Goal: Task Accomplishment & Management: Complete application form

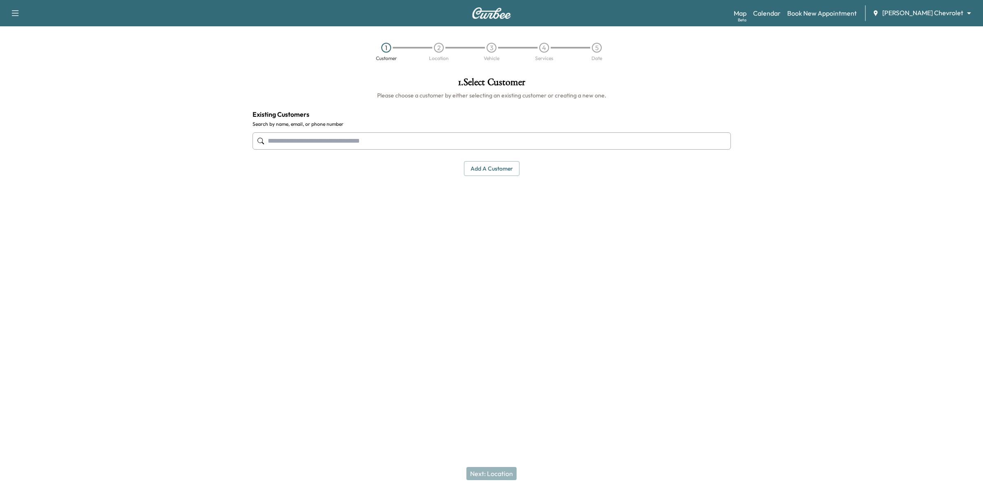
click at [324, 145] on input "text" at bounding box center [491, 140] width 478 height 17
click at [413, 142] on input "text" at bounding box center [491, 140] width 478 height 17
type input "****"
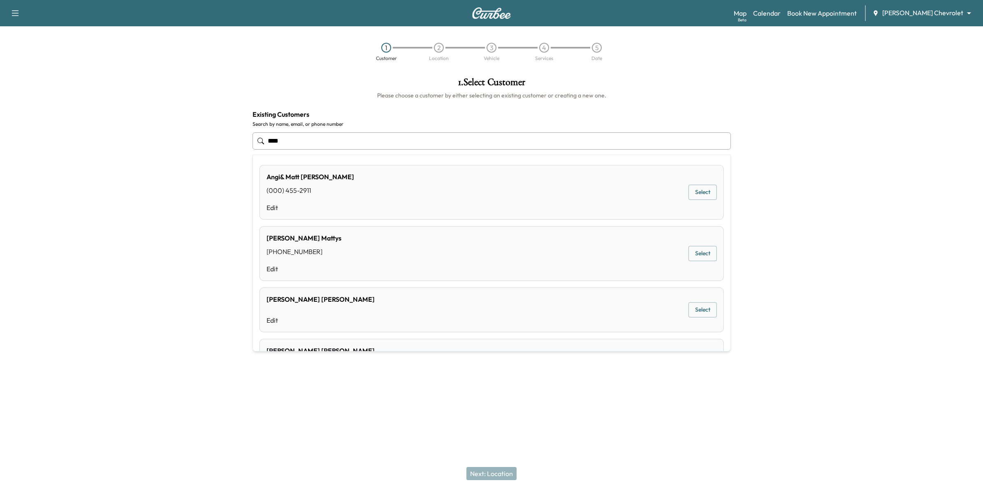
drag, startPoint x: 297, startPoint y: 142, endPoint x: 220, endPoint y: 141, distance: 77.3
click at [220, 141] on div "1 . Select Customer Please choose a customer by either selecting an existing cu…" at bounding box center [491, 193] width 983 height 245
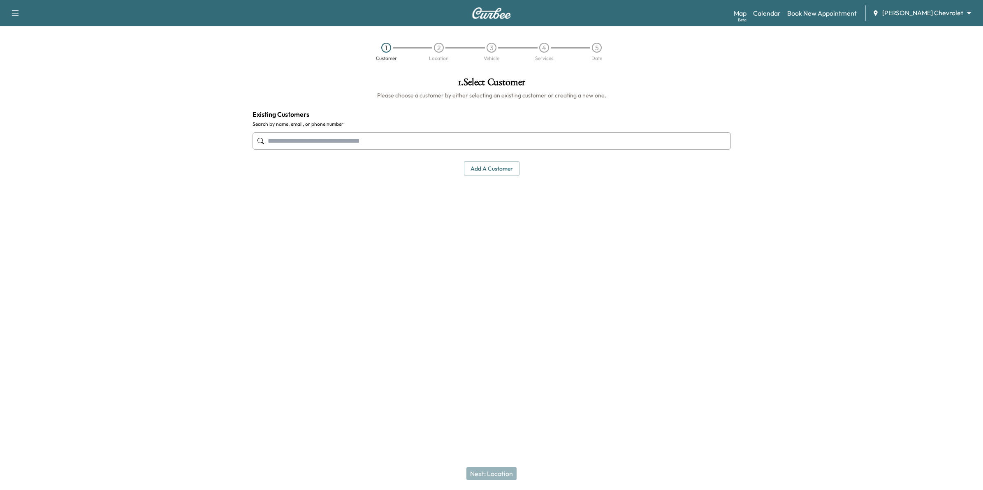
click at [951, 11] on body "Support Log Out Map Beta Calendar Book New Appointment [PERSON_NAME] Chevrolet …" at bounding box center [491, 245] width 983 height 490
click at [937, 31] on span "[PERSON_NAME] Chevrolet" at bounding box center [946, 30] width 81 height 10
click at [285, 143] on input "text" at bounding box center [491, 140] width 478 height 17
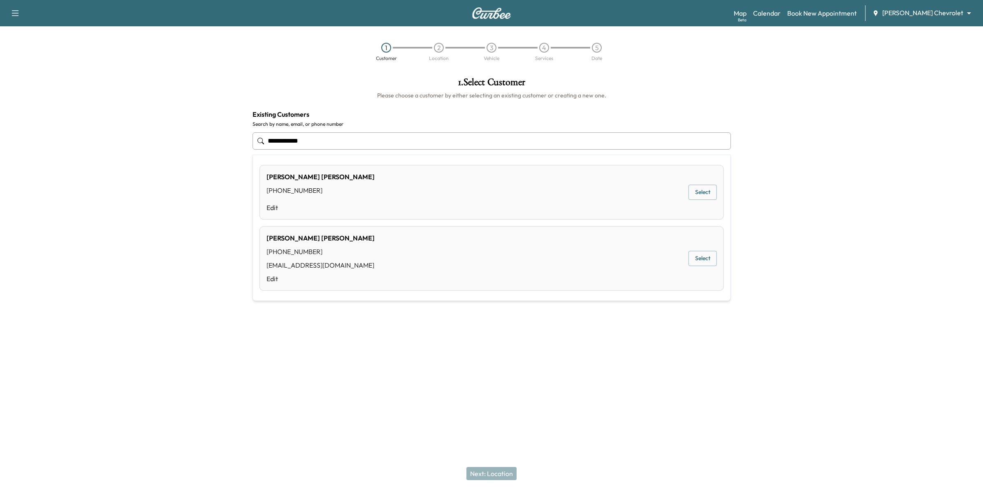
click at [710, 258] on button "Select" at bounding box center [702, 258] width 28 height 15
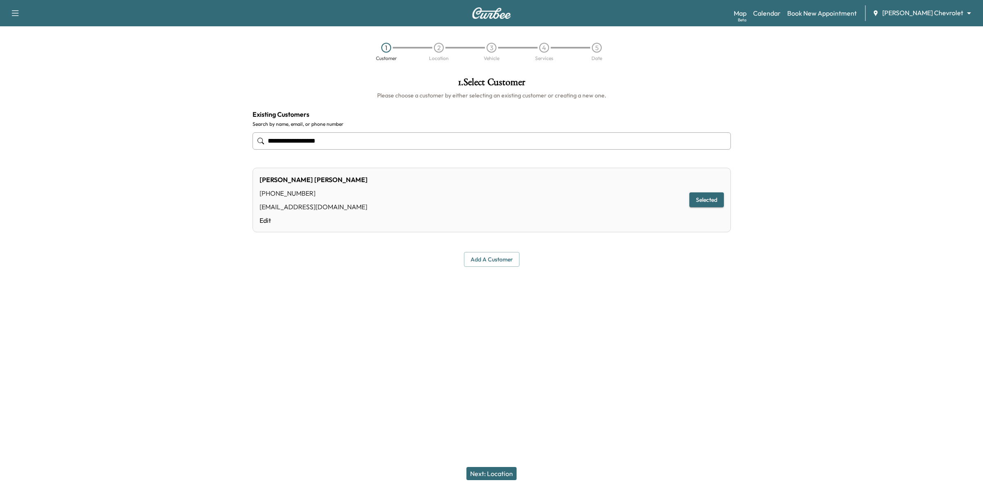
type input "**********"
click at [711, 203] on button "Selected" at bounding box center [706, 199] width 35 height 15
click at [479, 471] on button "Next: Location" at bounding box center [491, 473] width 50 height 13
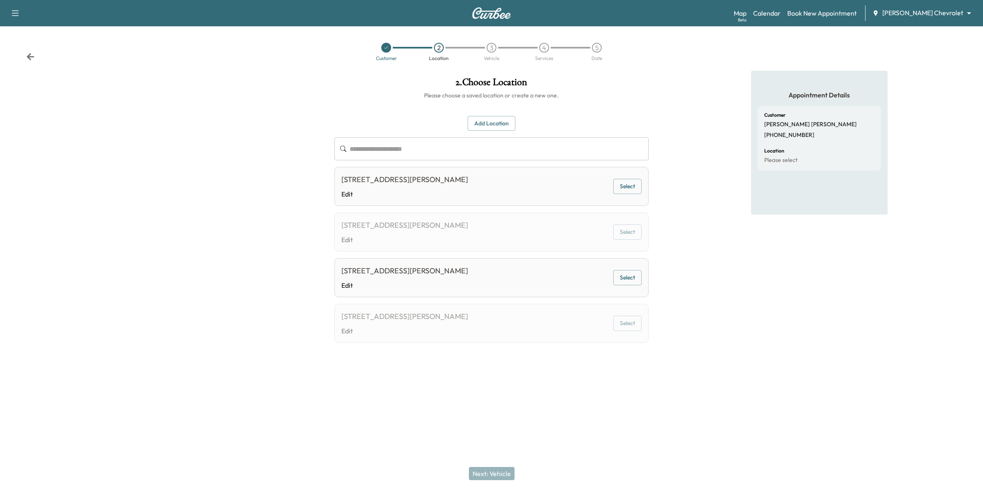
click at [484, 125] on button "Add Location" at bounding box center [491, 123] width 48 height 15
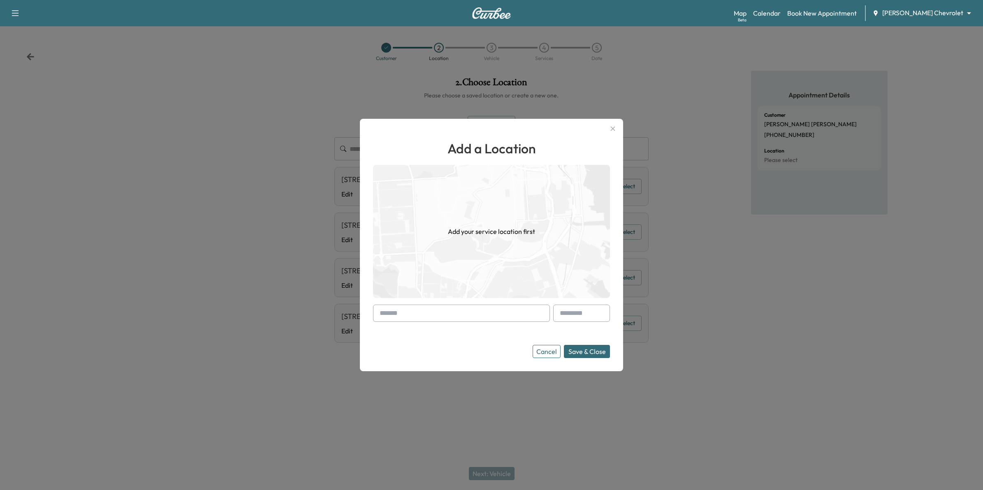
drag, startPoint x: 498, startPoint y: 314, endPoint x: 541, endPoint y: 354, distance: 57.9
click at [541, 354] on button "Cancel" at bounding box center [546, 351] width 28 height 13
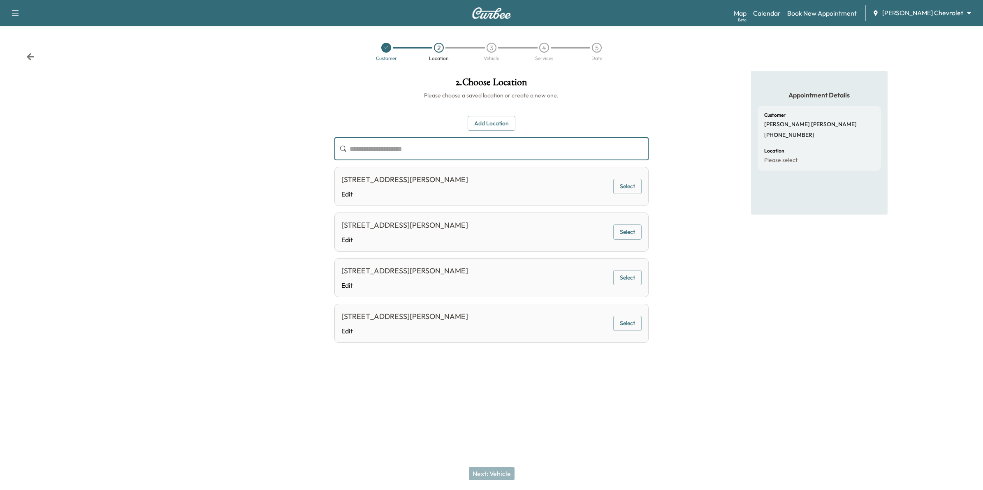
click at [469, 149] on input "text" at bounding box center [498, 148] width 299 height 23
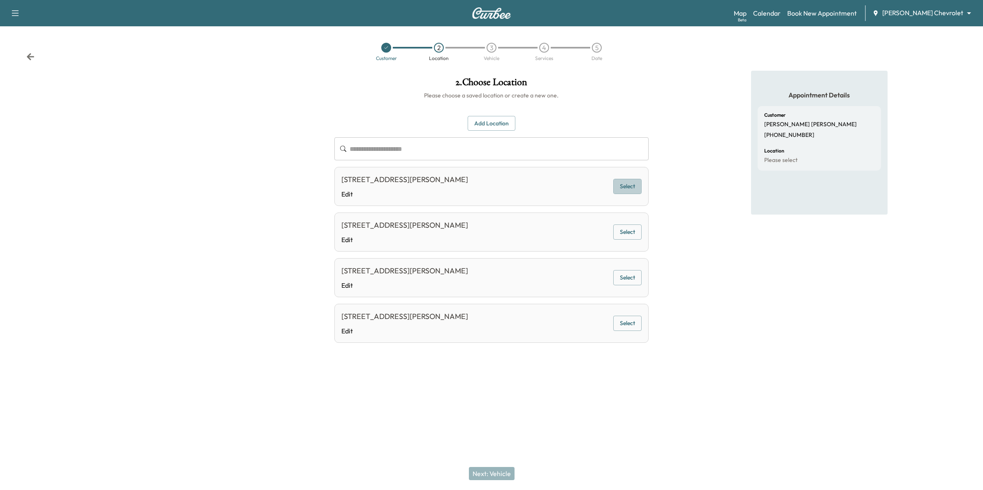
click at [628, 189] on button "Select" at bounding box center [627, 186] width 28 height 15
click at [484, 467] on button "Next: Vehicle" at bounding box center [492, 473] width 46 height 13
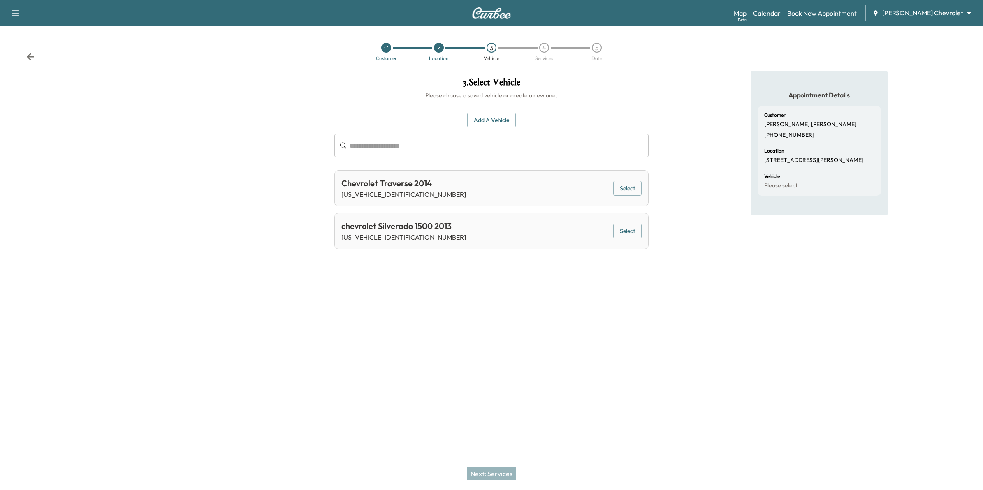
click at [492, 122] on button "Add a Vehicle" at bounding box center [491, 120] width 49 height 15
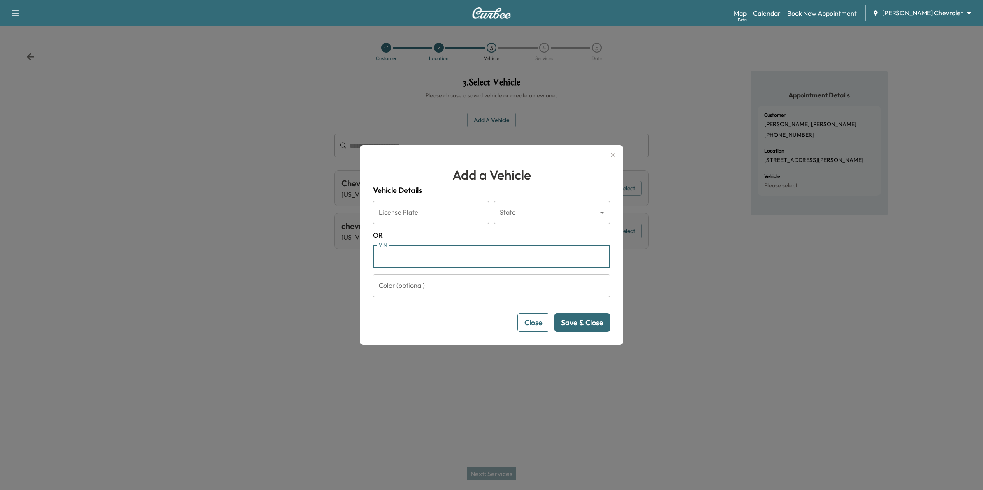
paste input "**********"
type input "**********"
click at [586, 324] on button "Save & Close" at bounding box center [581, 322] width 55 height 18
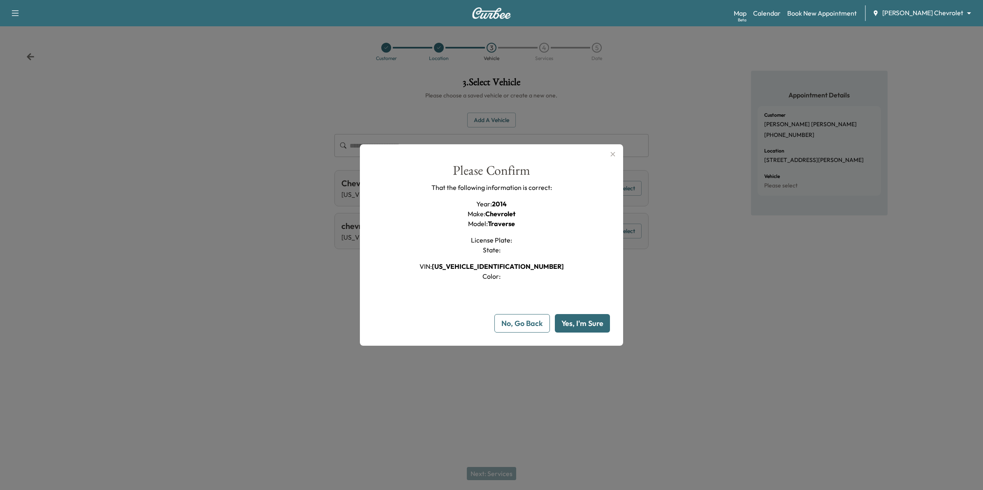
click at [574, 323] on button "Yes, I'm Sure" at bounding box center [582, 323] width 55 height 18
click at [533, 327] on button "No, Go Back" at bounding box center [521, 323] width 55 height 18
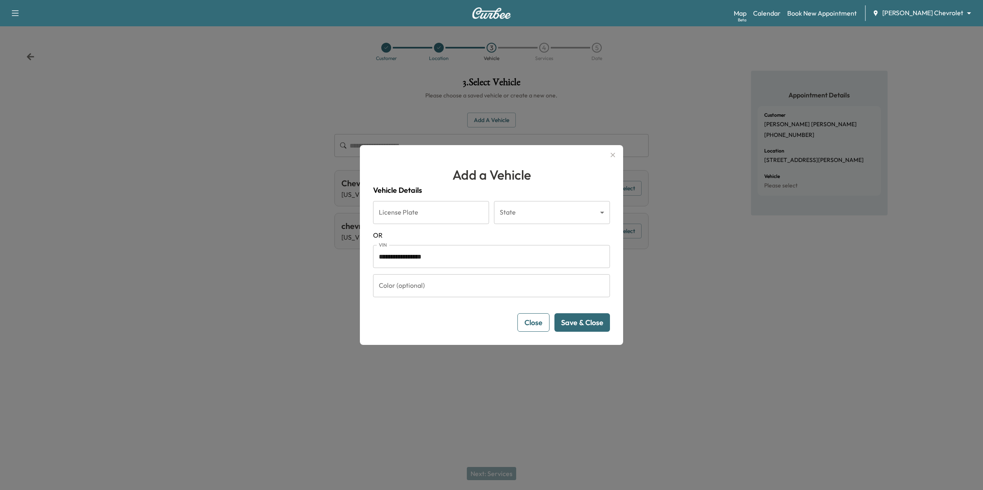
click at [613, 153] on icon "button" at bounding box center [613, 155] width 10 height 10
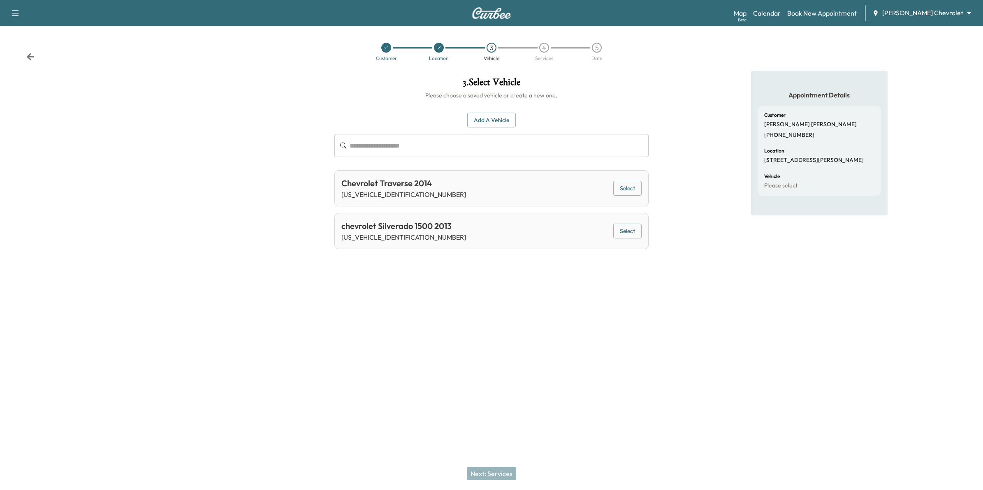
click at [620, 187] on button "Select" at bounding box center [627, 188] width 28 height 15
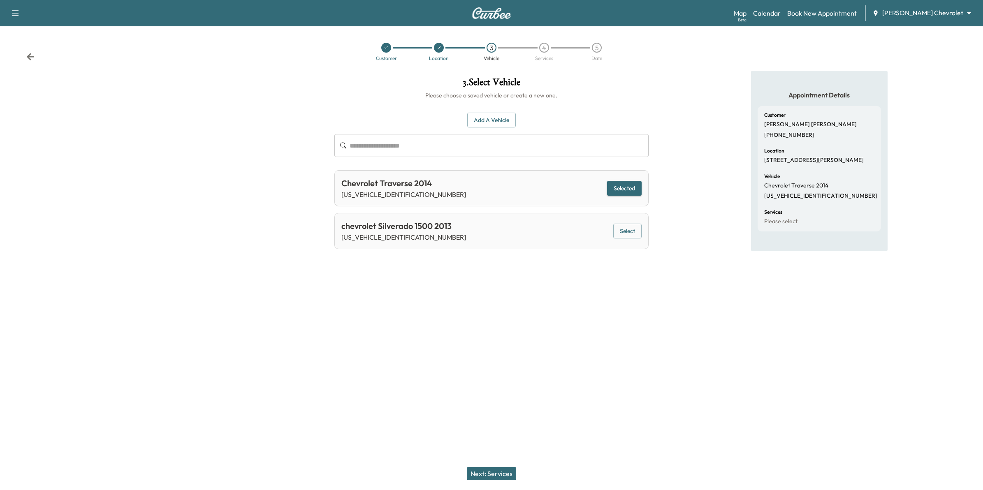
click at [499, 473] on button "Next: Services" at bounding box center [491, 473] width 49 height 13
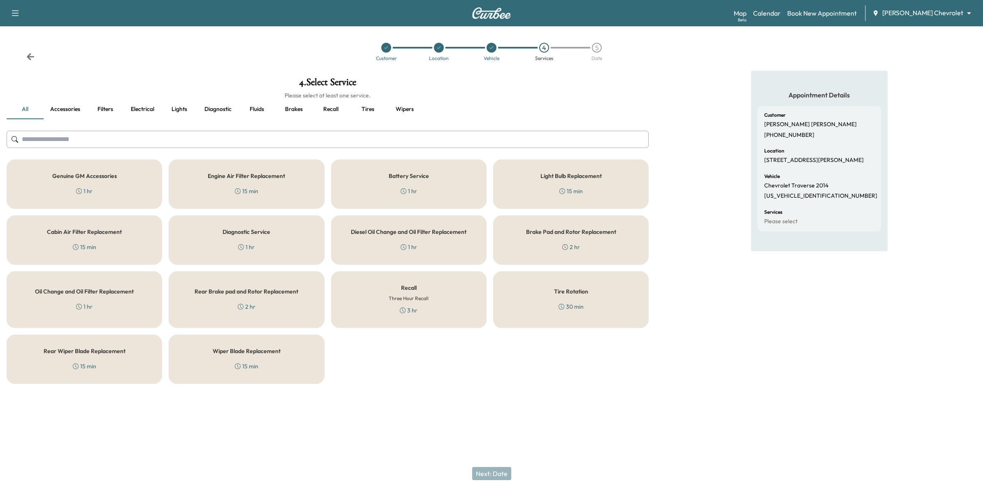
click at [410, 303] on div "Recall Three Hour Recall 3 hr" at bounding box center [408, 299] width 155 height 57
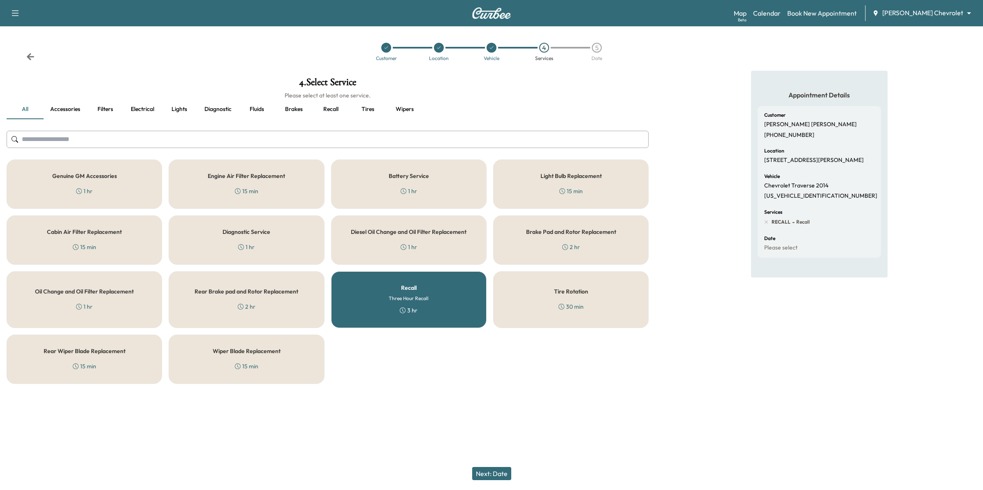
click at [493, 469] on button "Next: Date" at bounding box center [491, 473] width 39 height 13
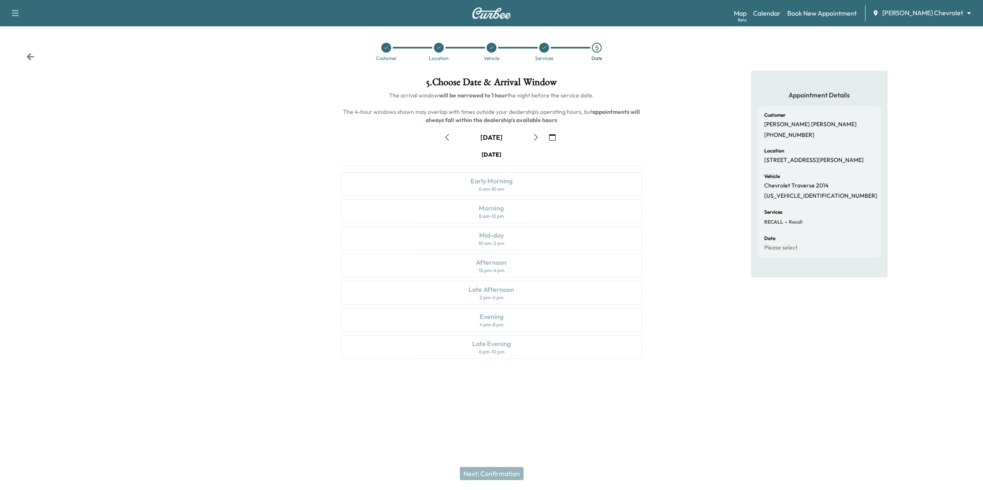
click at [553, 136] on icon "button" at bounding box center [552, 137] width 7 height 7
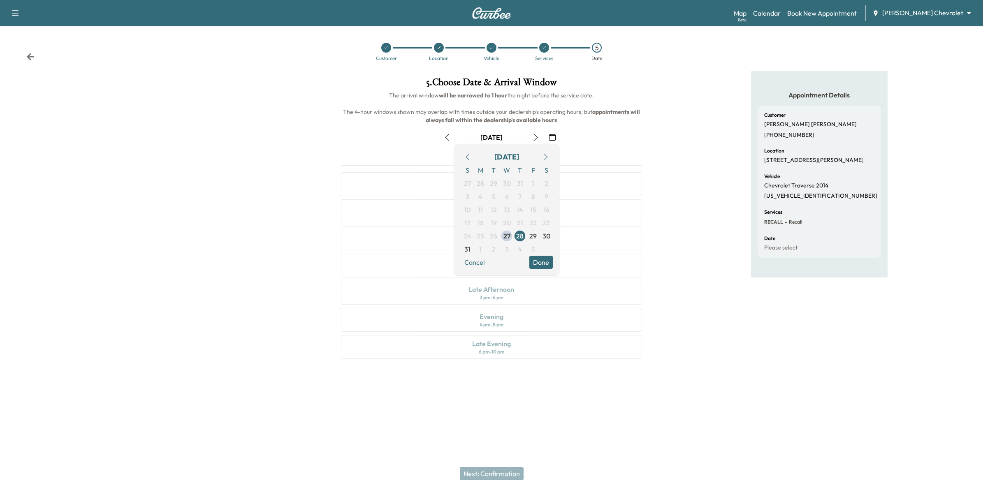
click at [543, 155] on icon "button" at bounding box center [545, 157] width 7 height 7
click at [492, 196] on span "9" at bounding box center [494, 197] width 4 height 10
click at [543, 250] on button "Done" at bounding box center [540, 249] width 23 height 13
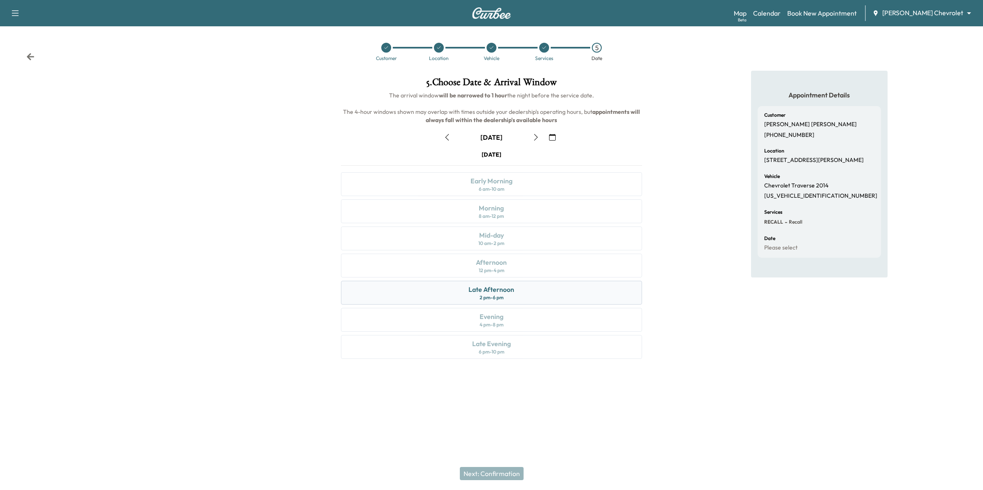
click at [522, 292] on div "Late Afternoon 2 pm - 6 pm" at bounding box center [491, 293] width 301 height 24
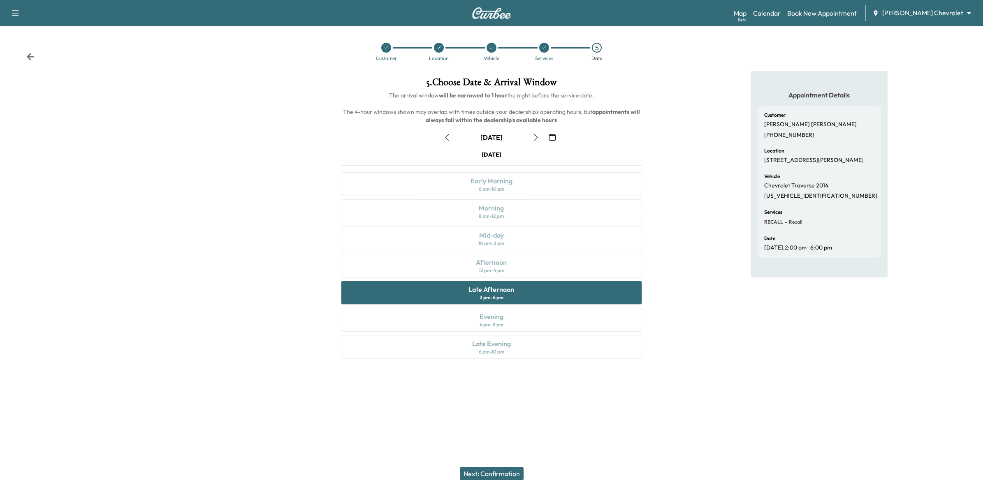
click at [494, 471] on button "Next: Confirmation" at bounding box center [492, 473] width 64 height 13
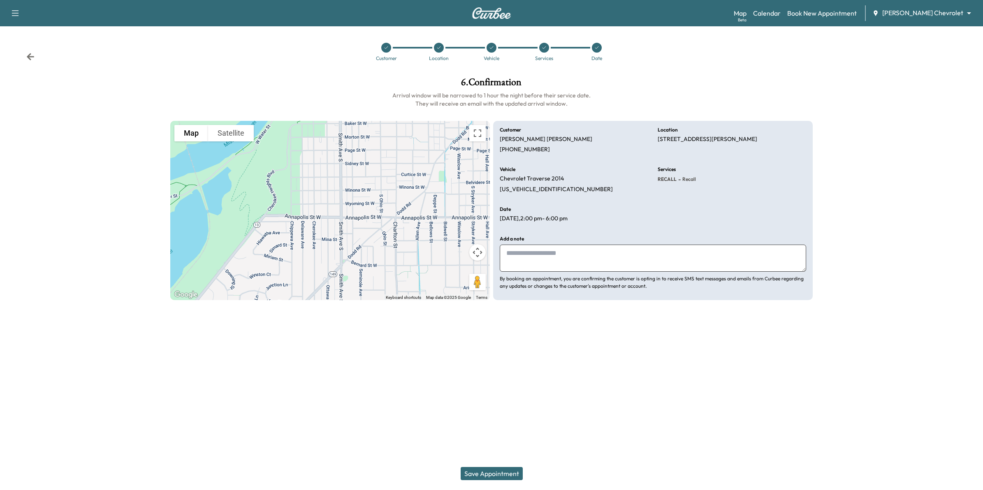
click at [582, 258] on textarea at bounding box center [652, 258] width 306 height 27
click at [529, 257] on textarea at bounding box center [652, 258] width 306 height 27
click at [515, 475] on button "Save Appointment" at bounding box center [491, 473] width 62 height 13
click at [472, 474] on button "Save Appointment" at bounding box center [491, 473] width 62 height 13
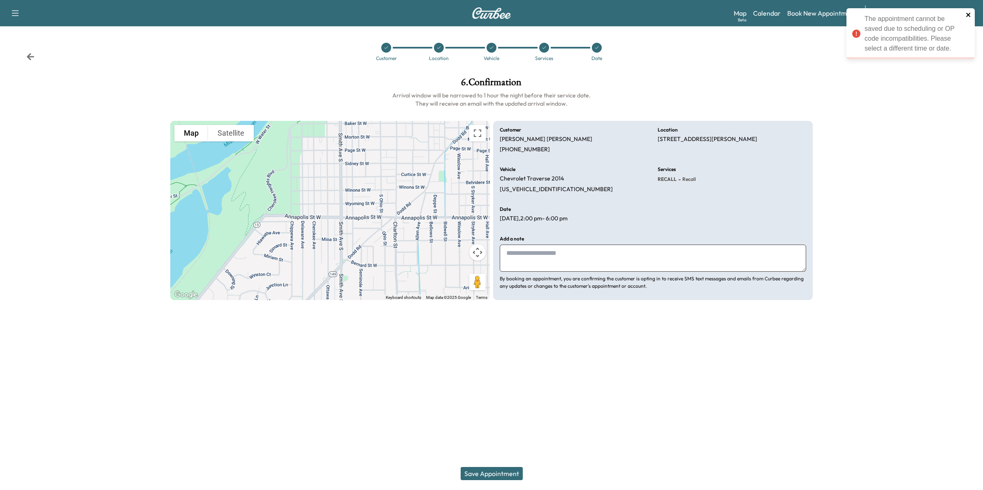
click at [966, 13] on icon "close" at bounding box center [968, 15] width 4 height 4
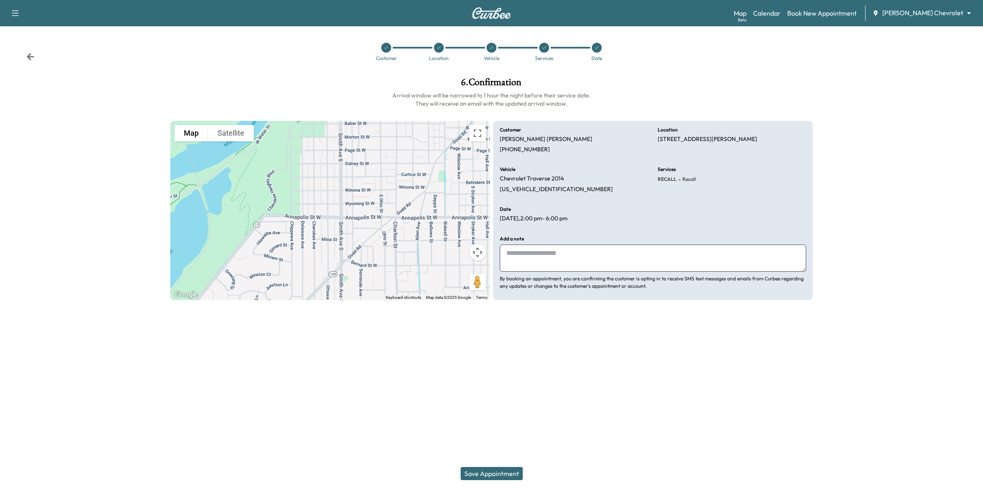
click at [509, 470] on button "Save Appointment" at bounding box center [491, 473] width 62 height 13
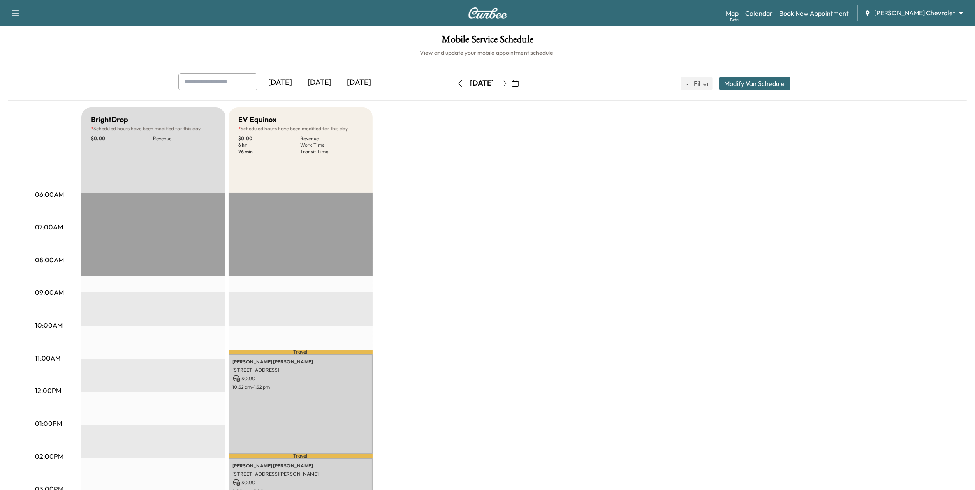
click at [923, 13] on body "Support Log Out Map Beta Calendar Book New Appointment [PERSON_NAME] Chevrolet …" at bounding box center [487, 245] width 975 height 490
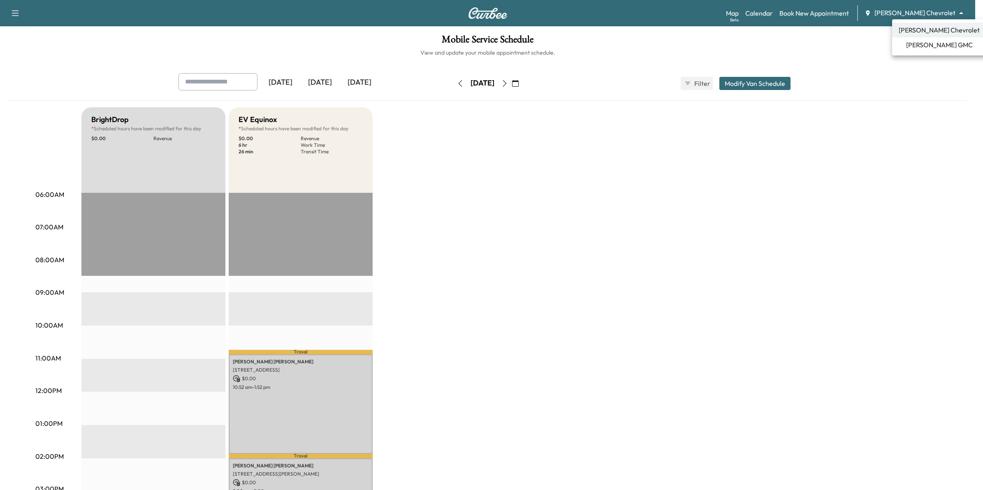
click at [930, 31] on span "[PERSON_NAME] Chevrolet" at bounding box center [938, 30] width 81 height 10
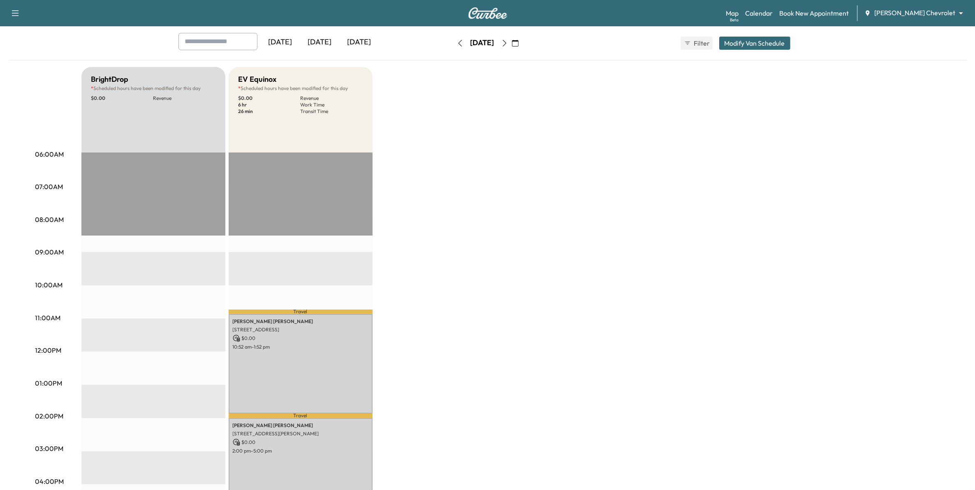
scroll to position [36, 0]
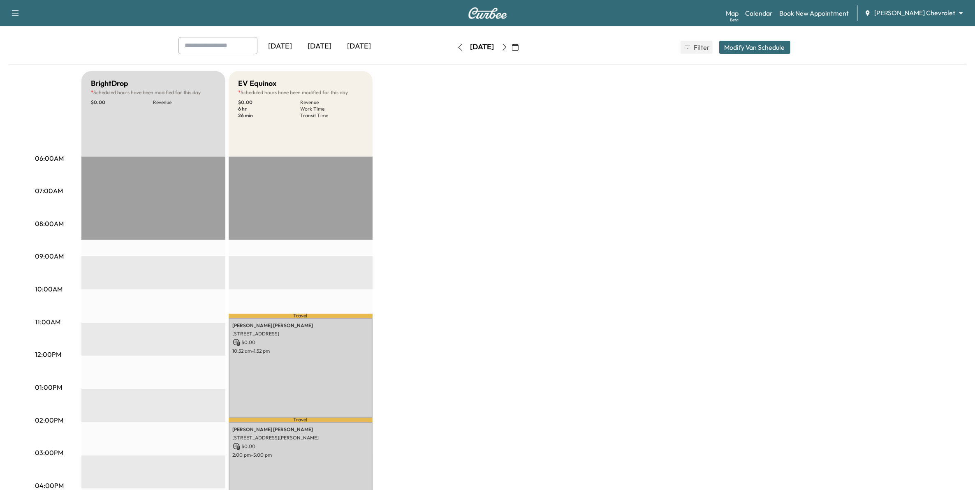
click at [458, 49] on icon "button" at bounding box center [460, 47] width 4 height 7
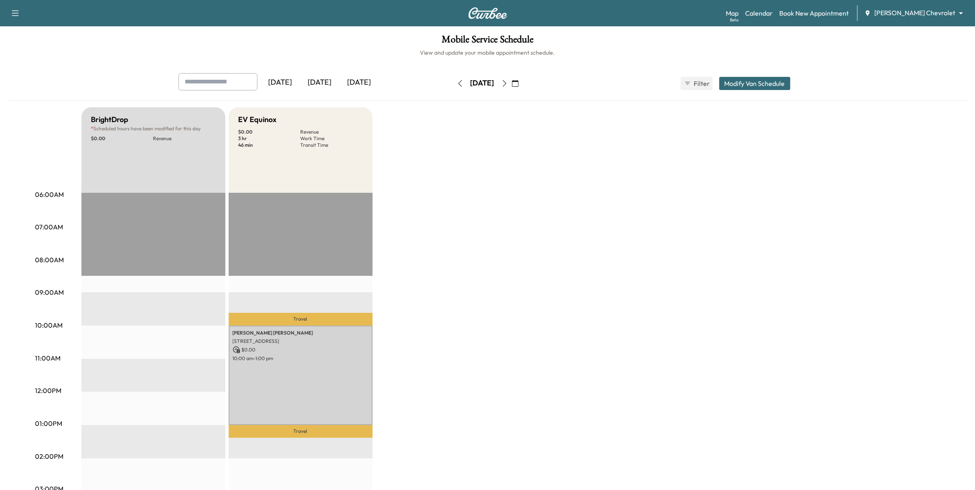
click at [919, 7] on div "Map Beta Calendar Book New Appointment [PERSON_NAME] Chevrolet ******** ​" at bounding box center [847, 13] width 243 height 16
click at [915, 8] on body "Support Log Out Map Beta Calendar Book New Appointment [PERSON_NAME] Chevrolet …" at bounding box center [487, 245] width 975 height 490
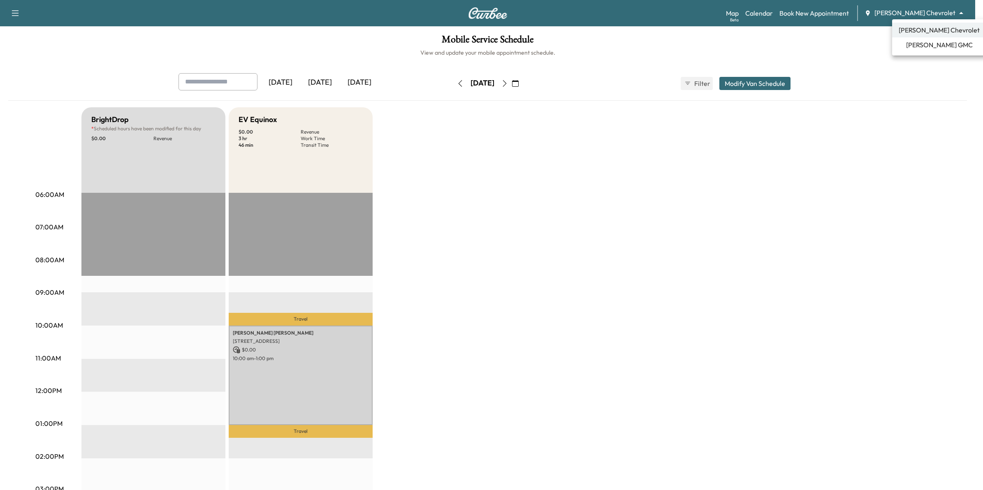
click at [926, 48] on span "[PERSON_NAME] GMC" at bounding box center [939, 45] width 67 height 10
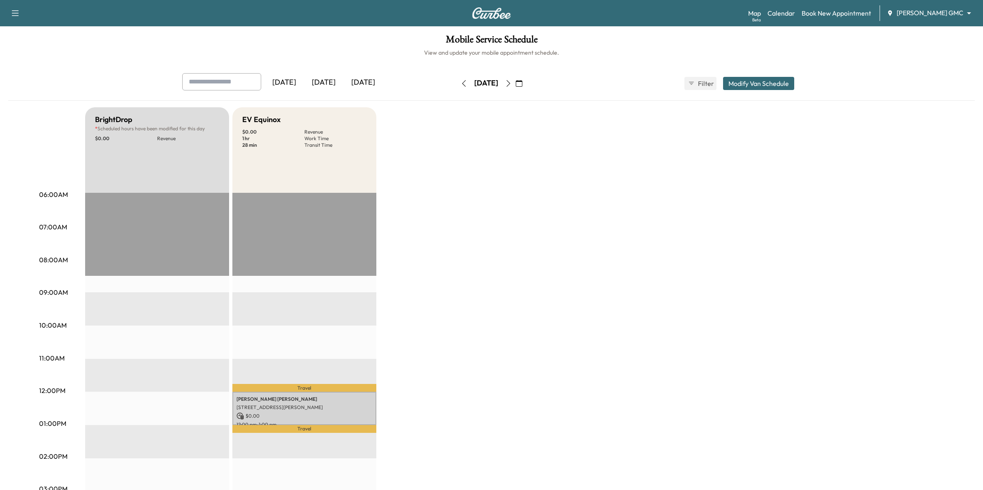
click at [923, 8] on body "Support Log Out Map Beta Calendar Book New Appointment [PERSON_NAME] GMC ******…" at bounding box center [491, 245] width 983 height 490
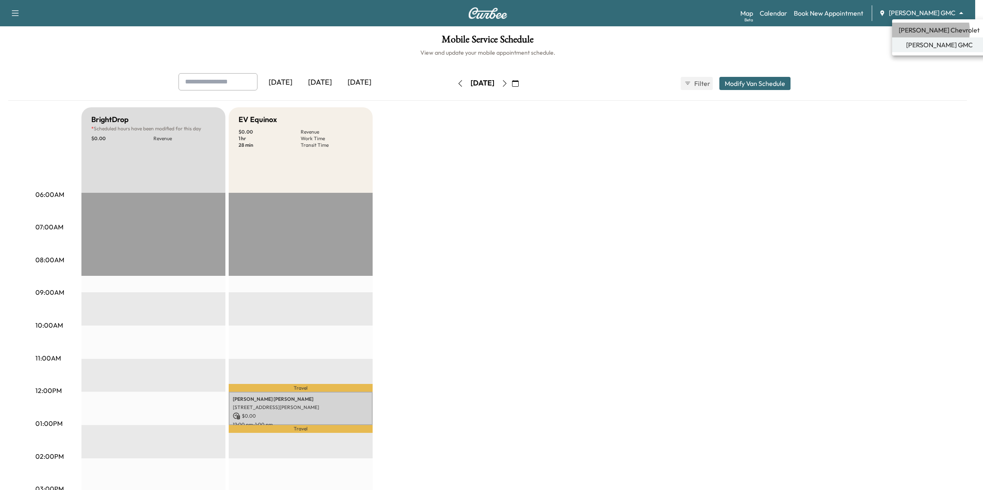
click at [923, 31] on span "[PERSON_NAME] Chevrolet" at bounding box center [938, 30] width 81 height 10
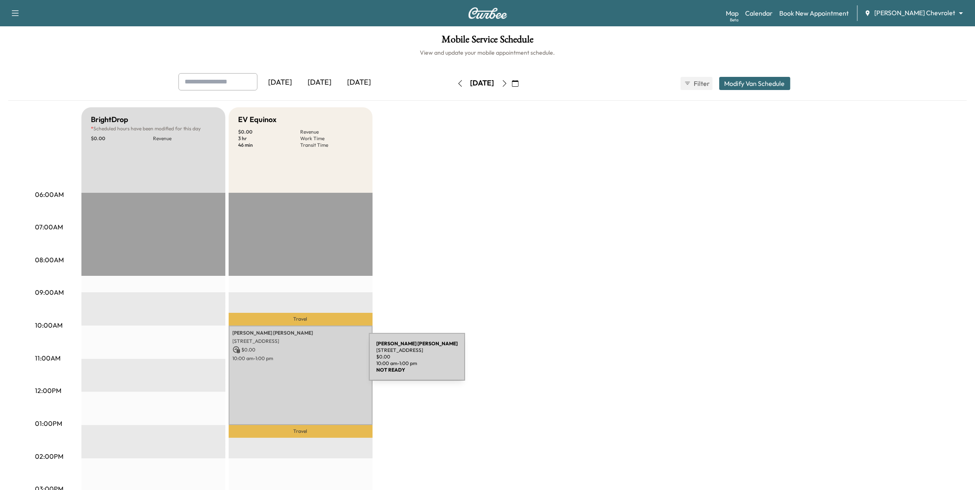
click at [307, 362] on div "[PERSON_NAME] [STREET_ADDRESS] $ 0.00 10:00 am - 1:00 pm" at bounding box center [301, 375] width 144 height 99
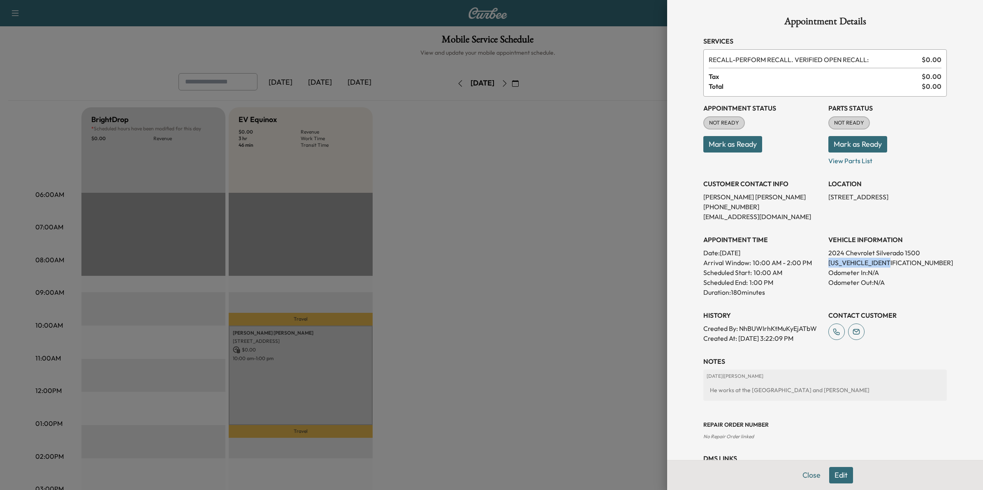
drag, startPoint x: 870, startPoint y: 260, endPoint x: 817, endPoint y: 262, distance: 53.1
click at [817, 262] on div "Appointment Status NOT READY Mark as Ready Parts Status NOT READY Mark as Ready…" at bounding box center [824, 220] width 243 height 247
drag, startPoint x: 817, startPoint y: 262, endPoint x: 823, endPoint y: 261, distance: 6.2
copy p "[US_VEHICLE_IDENTIFICATION_NUMBER]"
click at [606, 262] on div at bounding box center [491, 245] width 983 height 490
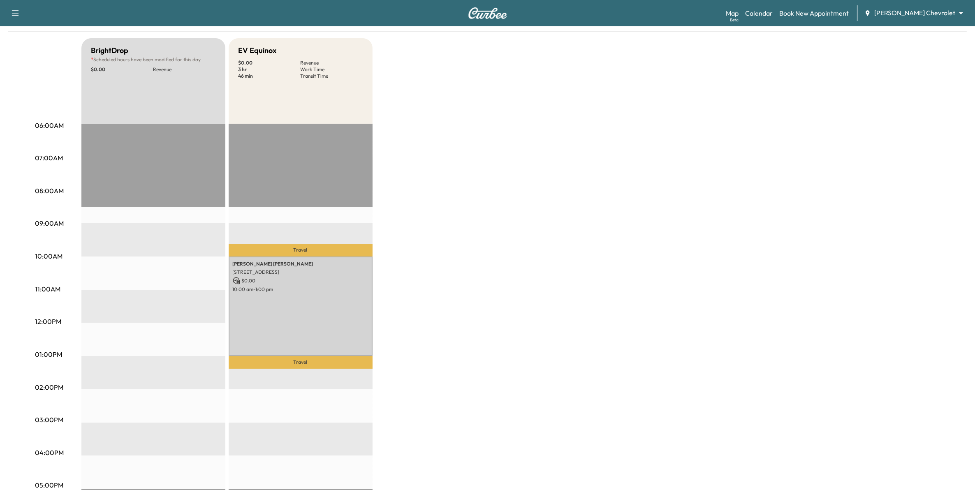
scroll to position [51, 0]
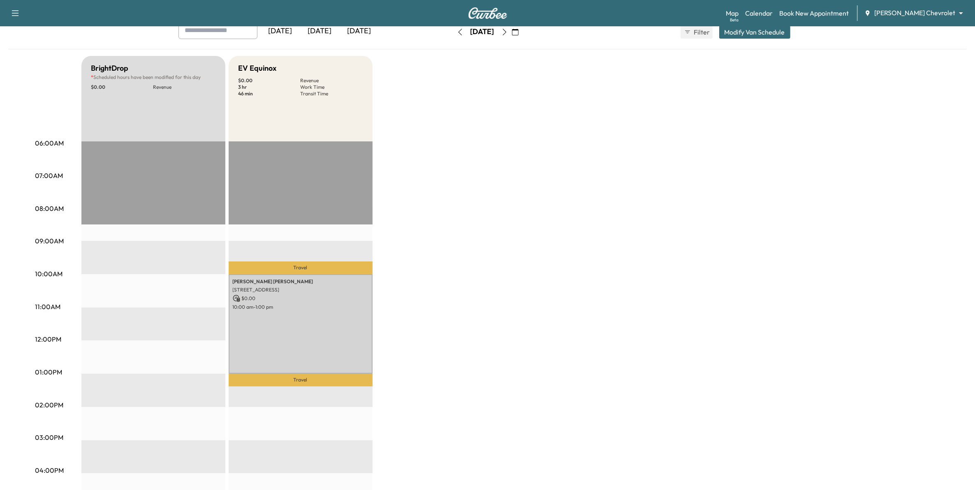
click at [913, 14] on body "Support Log Out Map Beta Calendar Book New Appointment [PERSON_NAME] Chevrolet …" at bounding box center [487, 194] width 975 height 490
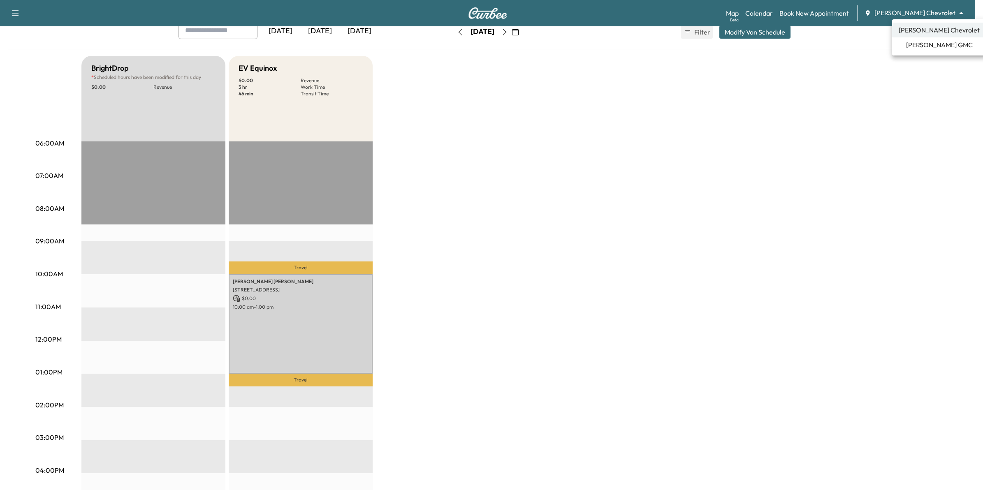
click at [920, 48] on span "[PERSON_NAME] GMC" at bounding box center [939, 45] width 67 height 10
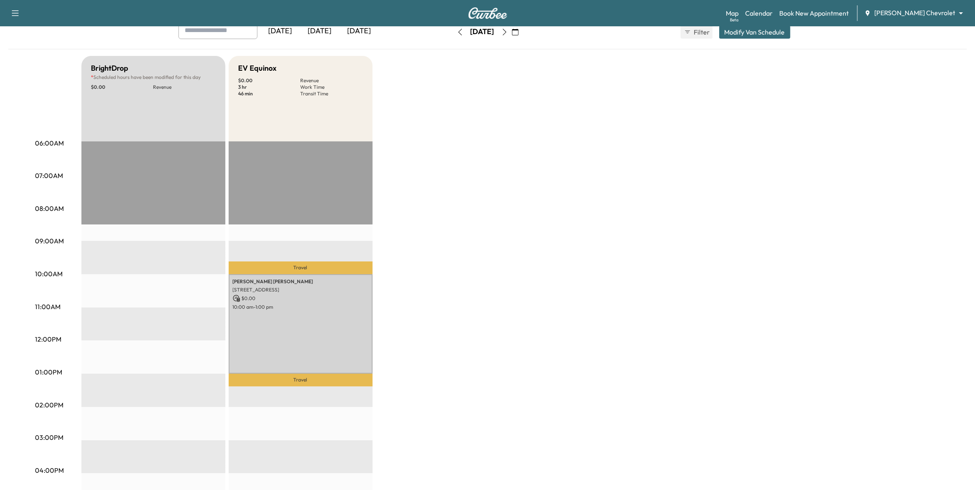
scroll to position [0, 0]
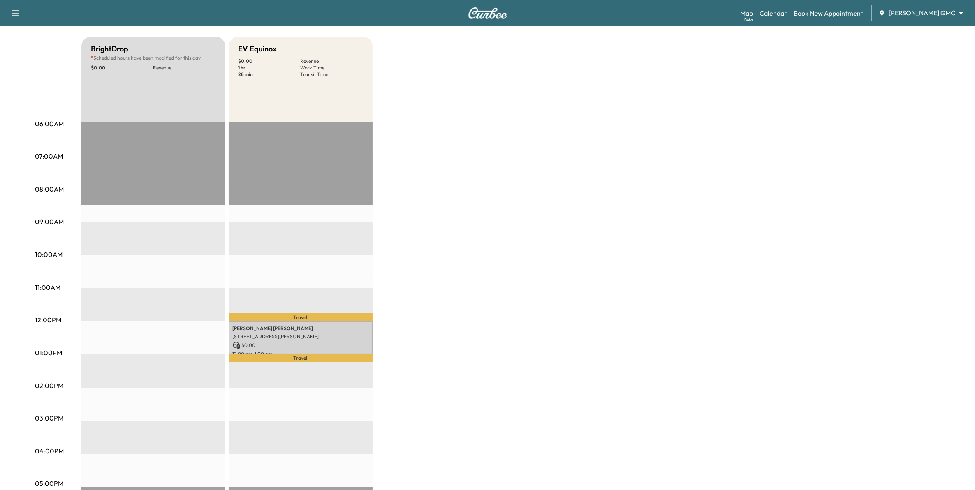
scroll to position [36, 0]
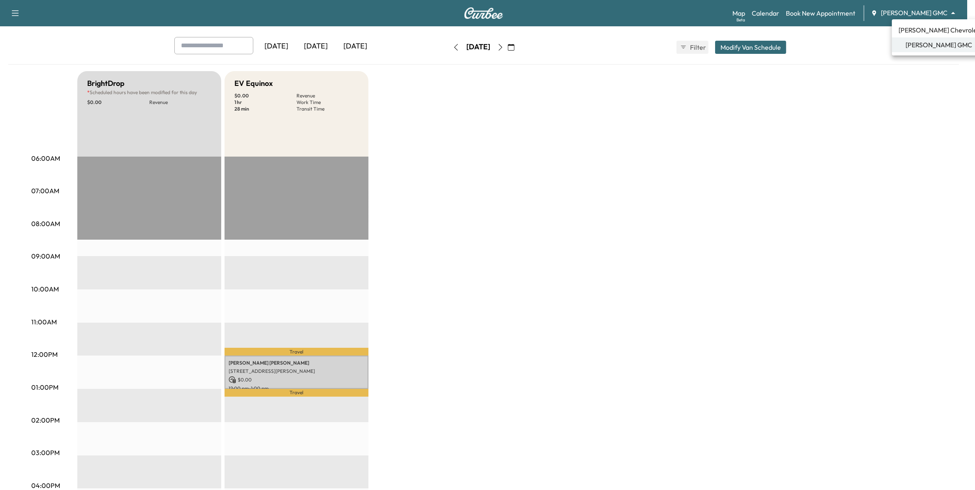
click at [915, 9] on body "Support Log Out Map Beta Calendar Book New Appointment [PERSON_NAME] GMC ******…" at bounding box center [487, 209] width 975 height 490
click at [881, 107] on div at bounding box center [491, 245] width 983 height 490
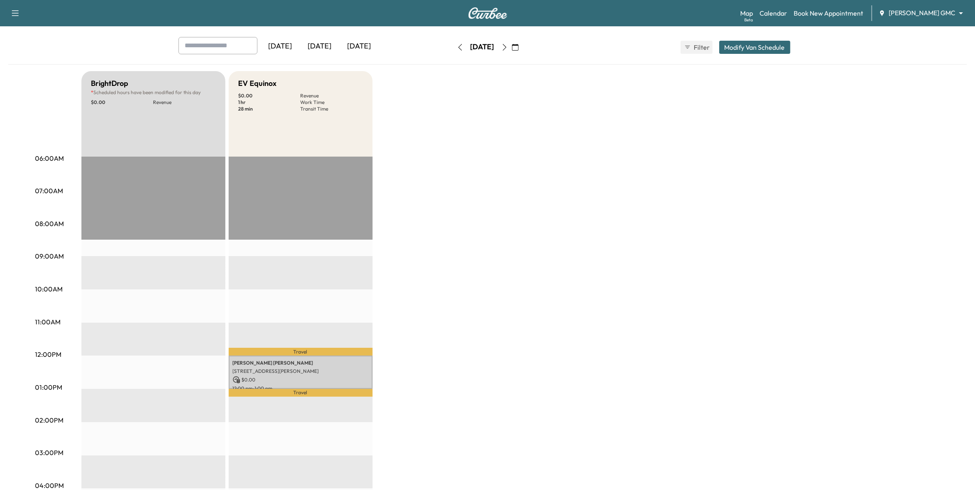
drag, startPoint x: 907, startPoint y: 7, endPoint x: 903, endPoint y: 13, distance: 6.8
click at [907, 7] on div "Map Beta Calendar Book New Appointment [PERSON_NAME] GMC ******** ​" at bounding box center [854, 13] width 228 height 16
click at [914, 9] on body "Support Log Out Map Beta Calendar Book New Appointment [PERSON_NAME] GMC ******…" at bounding box center [487, 209] width 975 height 490
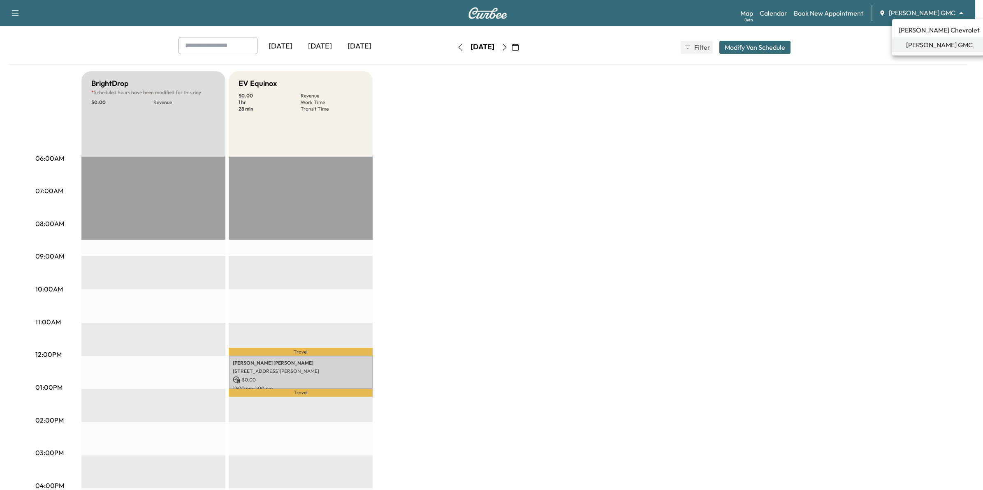
click at [917, 31] on span "[PERSON_NAME] Chevrolet" at bounding box center [938, 30] width 81 height 10
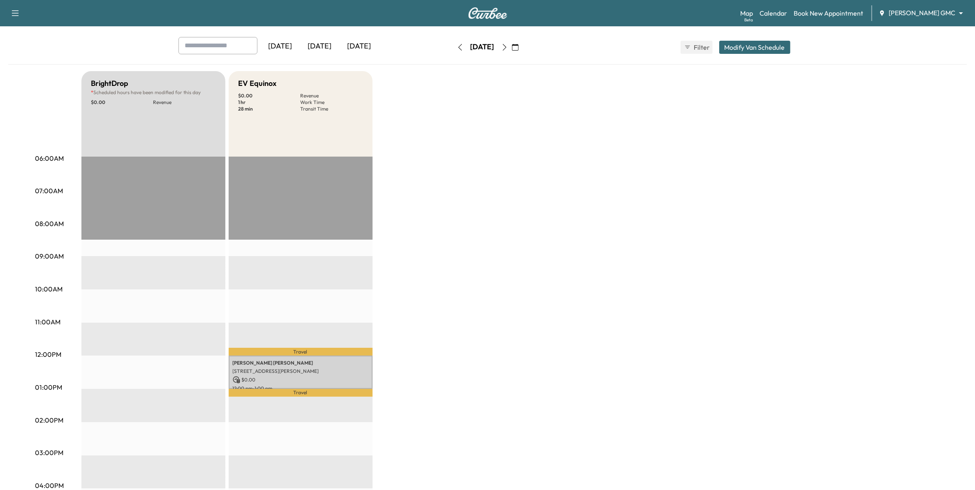
scroll to position [0, 0]
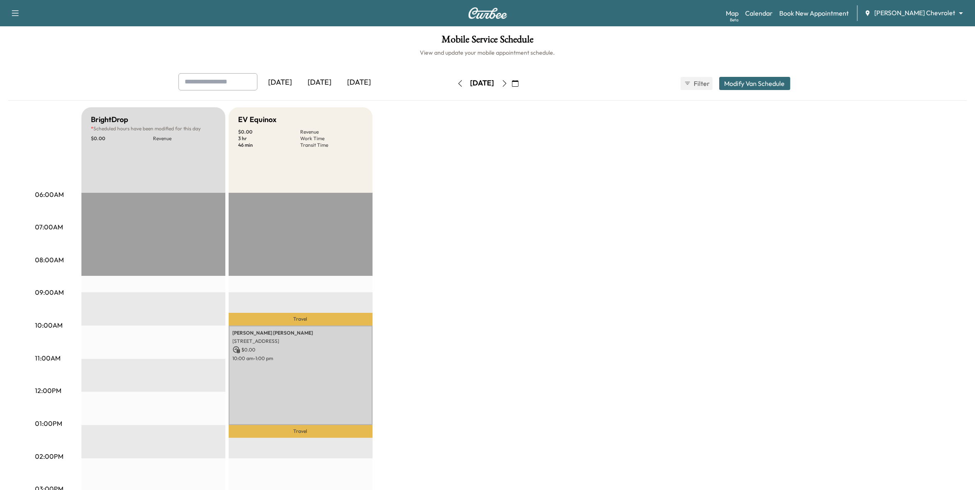
click at [508, 85] on icon "button" at bounding box center [504, 83] width 7 height 7
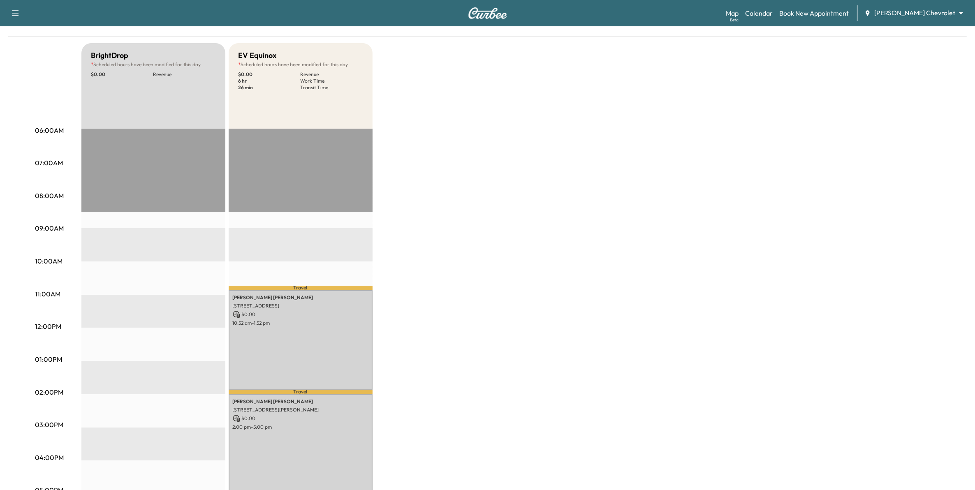
scroll to position [51, 0]
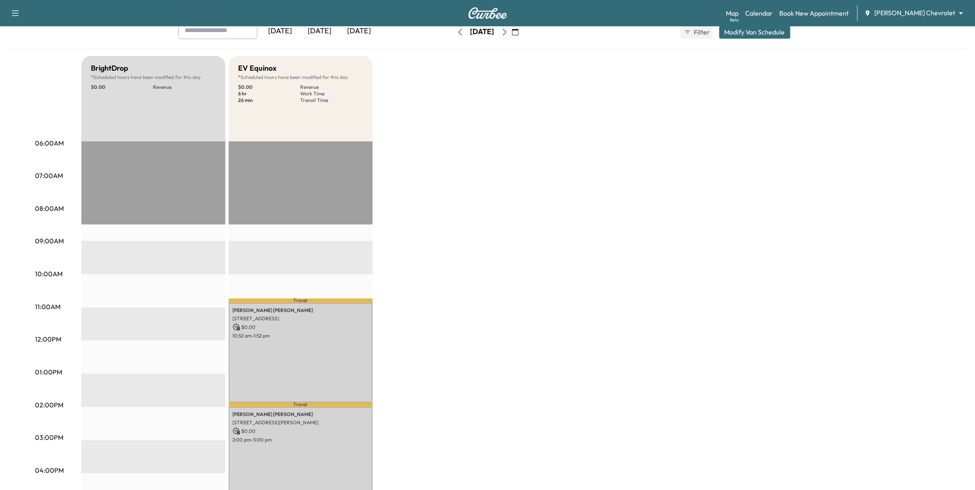
click at [924, 16] on body "Support Log Out Map Beta Calendar Book New Appointment [PERSON_NAME] Chevrolet …" at bounding box center [487, 194] width 975 height 490
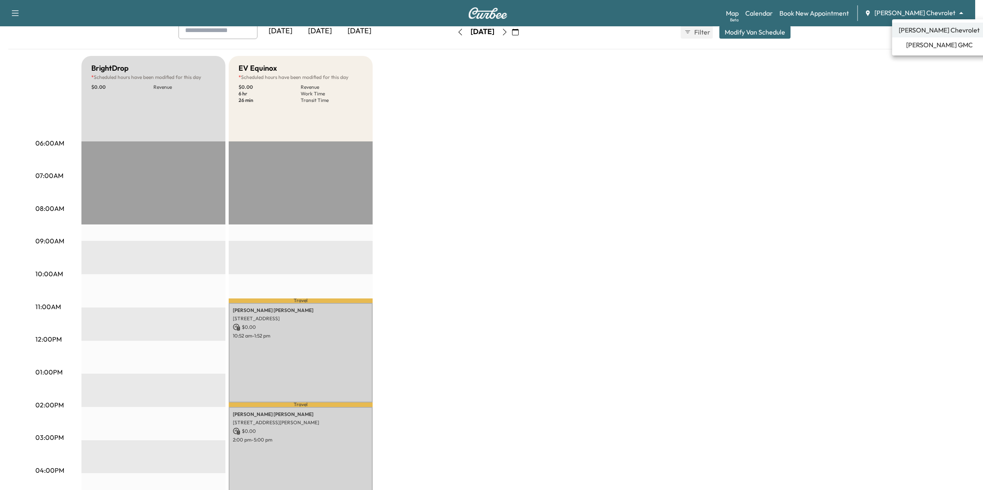
click at [926, 42] on span "[PERSON_NAME] GMC" at bounding box center [939, 45] width 67 height 10
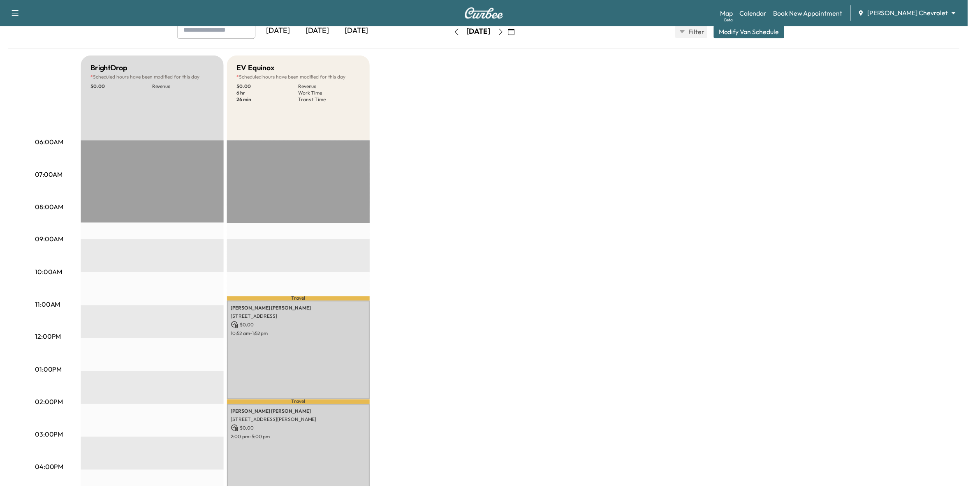
scroll to position [0, 0]
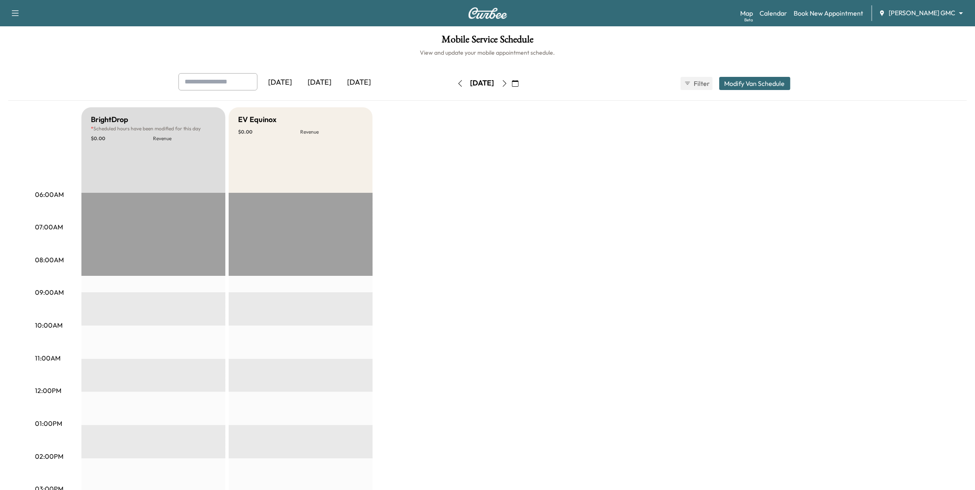
click at [511, 83] on button "button" at bounding box center [504, 83] width 14 height 13
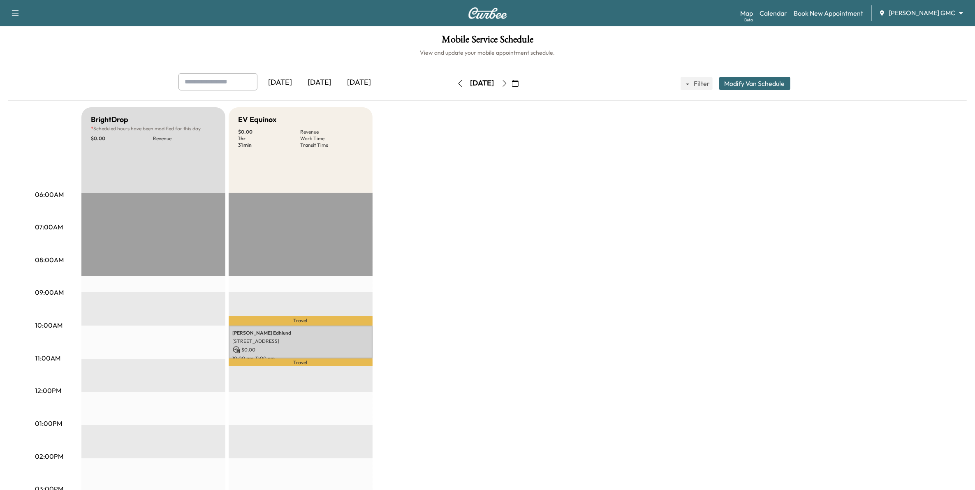
click at [921, 16] on body "Support Log Out Map Beta Calendar Book New Appointment [PERSON_NAME] GMC ******…" at bounding box center [487, 245] width 975 height 490
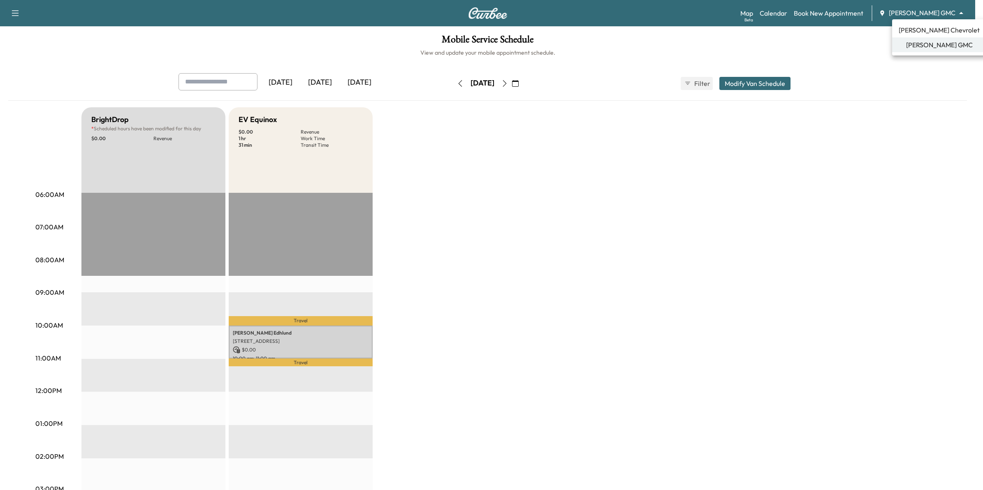
click at [923, 46] on span "[PERSON_NAME] GMC" at bounding box center [939, 45] width 67 height 10
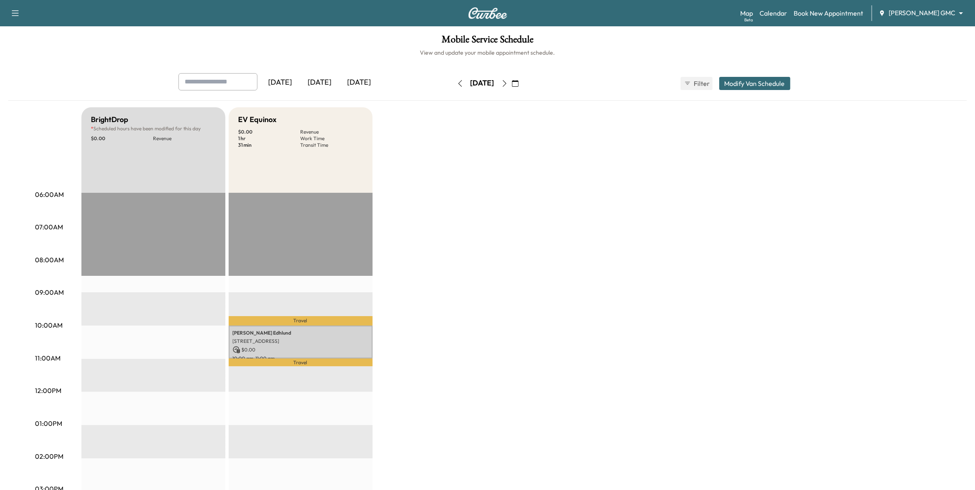
click at [518, 84] on icon "button" at bounding box center [515, 83] width 7 height 7
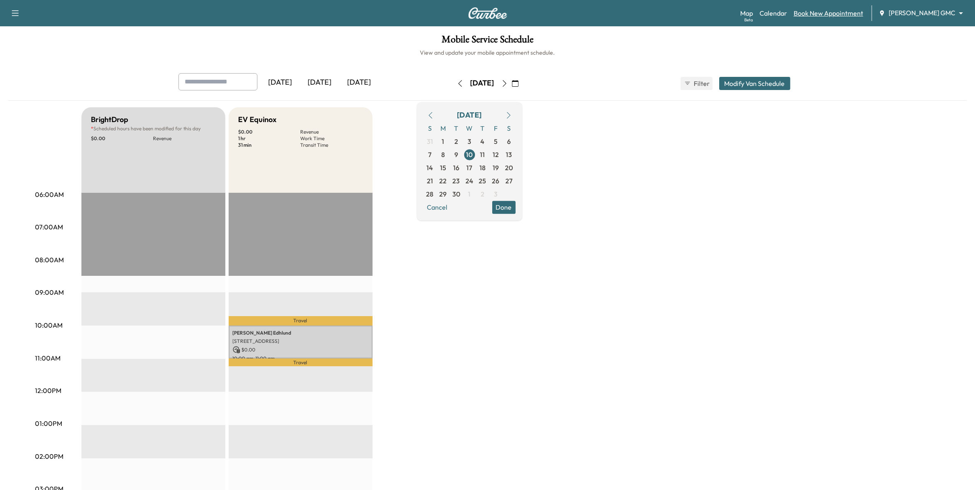
click at [856, 13] on link "Book New Appointment" at bounding box center [827, 13] width 69 height 10
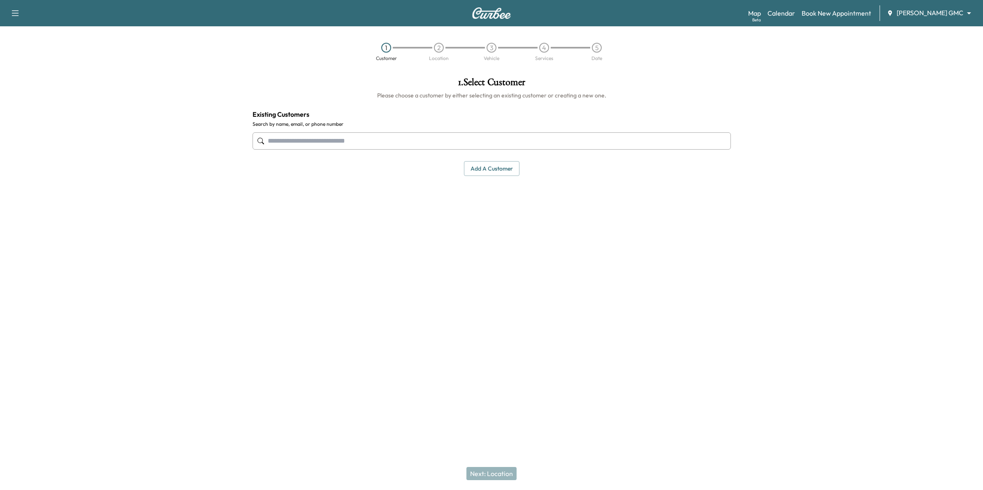
click at [399, 144] on input "text" at bounding box center [491, 140] width 478 height 17
type input "**********"
click at [186, 258] on div at bounding box center [123, 193] width 246 height 245
click at [486, 165] on button "Add a customer" at bounding box center [491, 168] width 55 height 15
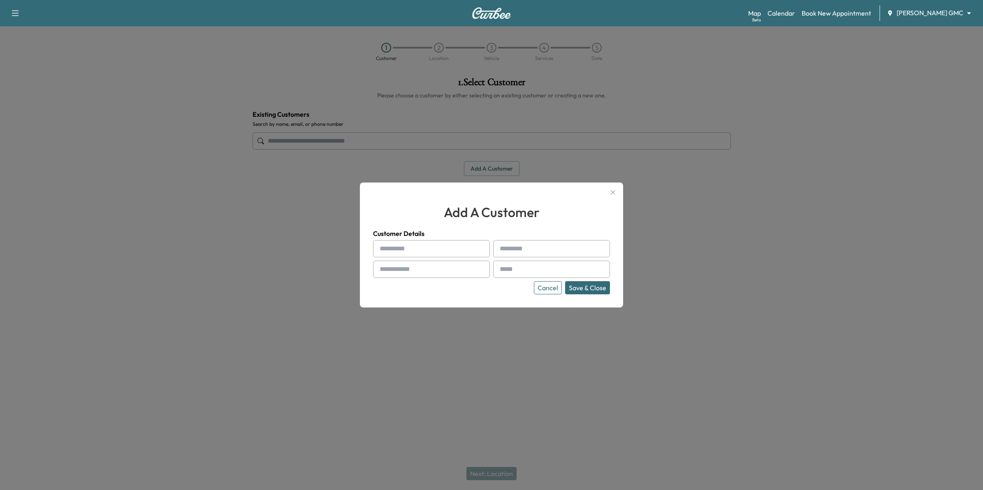
click at [408, 247] on input "text" at bounding box center [431, 248] width 117 height 17
type input "*******"
type input "********"
type input "**********"
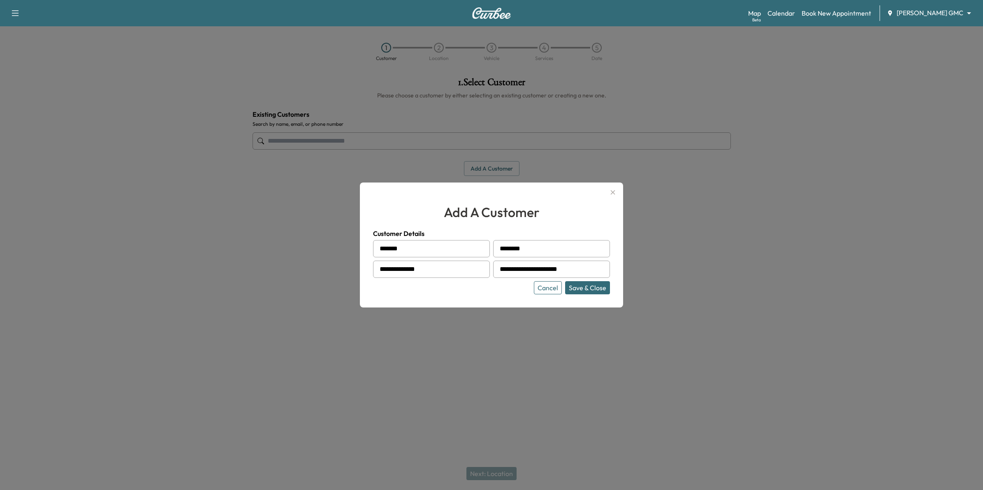
click at [588, 290] on button "Save & Close" at bounding box center [587, 287] width 45 height 13
type input "**********"
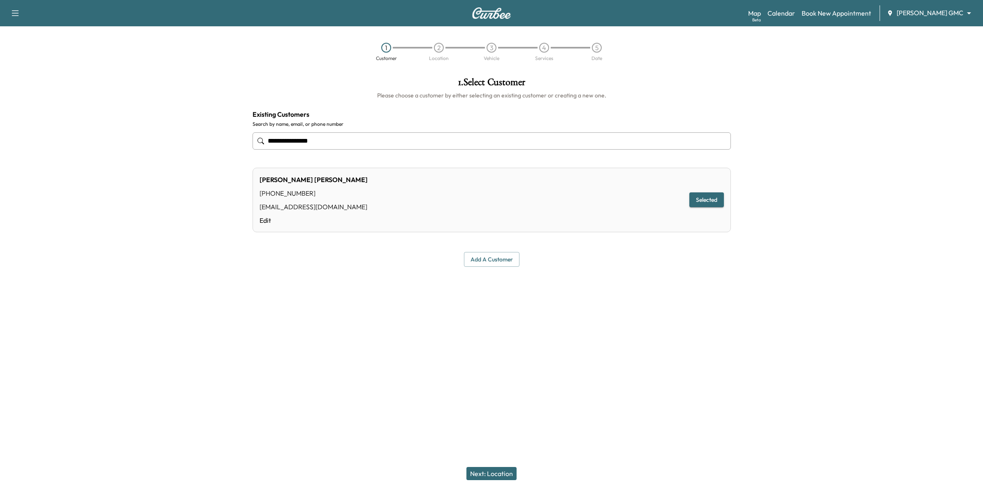
click at [510, 472] on button "Next: Location" at bounding box center [491, 473] width 50 height 13
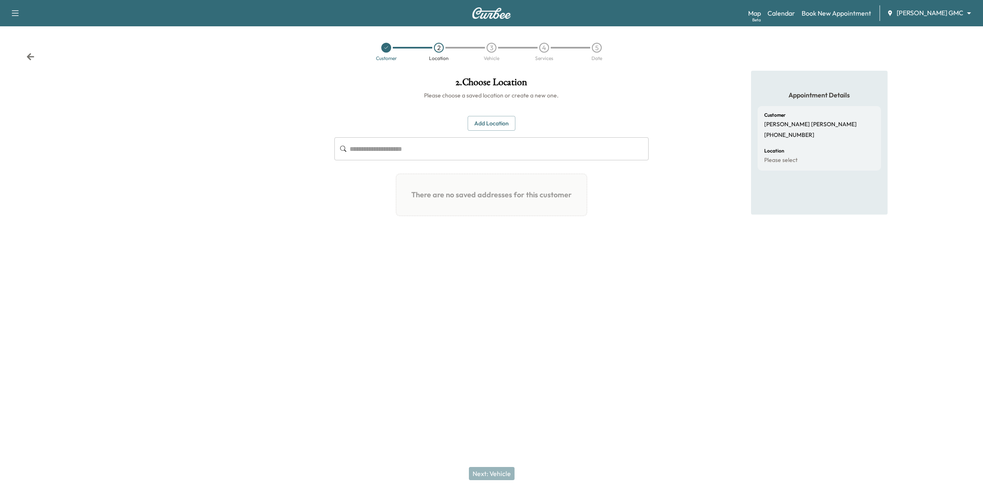
click at [488, 120] on button "Add Location" at bounding box center [491, 123] width 48 height 15
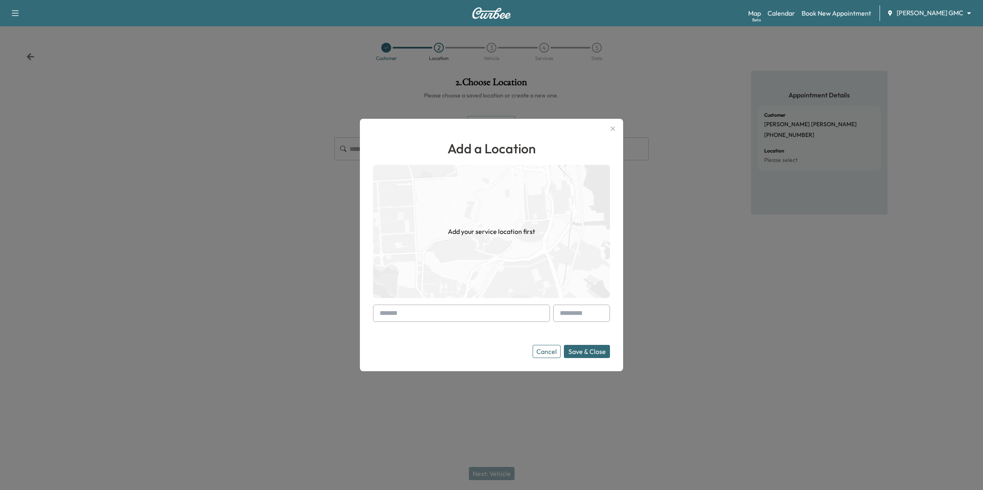
click at [613, 127] on icon "button" at bounding box center [612, 129] width 5 height 5
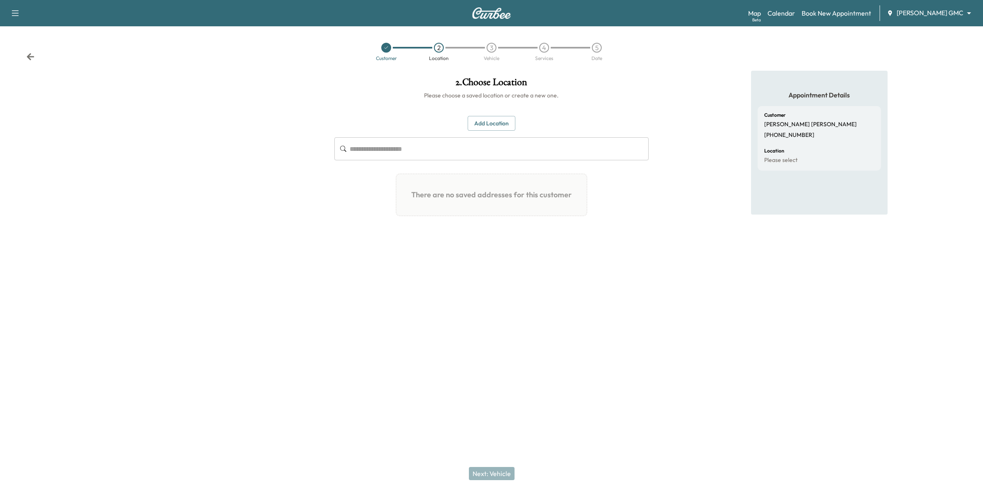
click at [500, 123] on button "Add Location" at bounding box center [491, 123] width 48 height 15
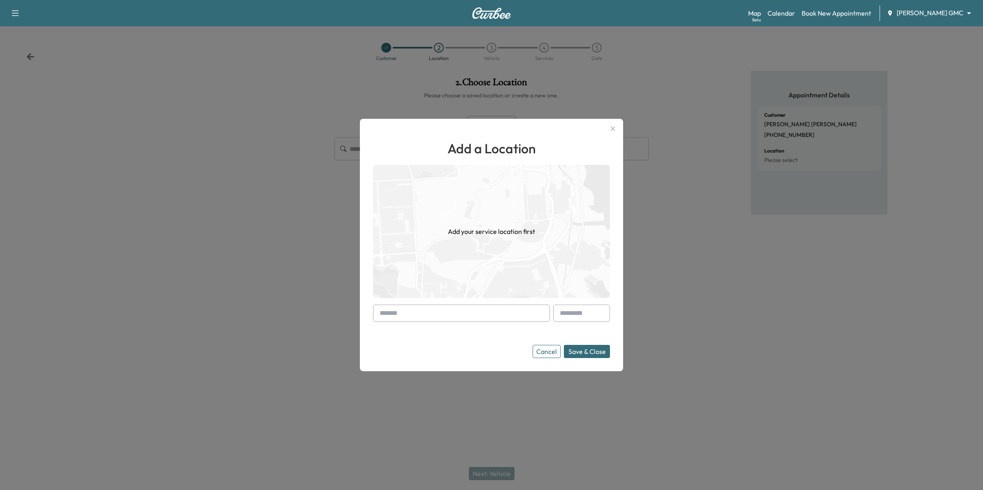
click at [480, 315] on input "text" at bounding box center [461, 313] width 177 height 17
click at [613, 129] on icon "button" at bounding box center [613, 129] width 10 height 10
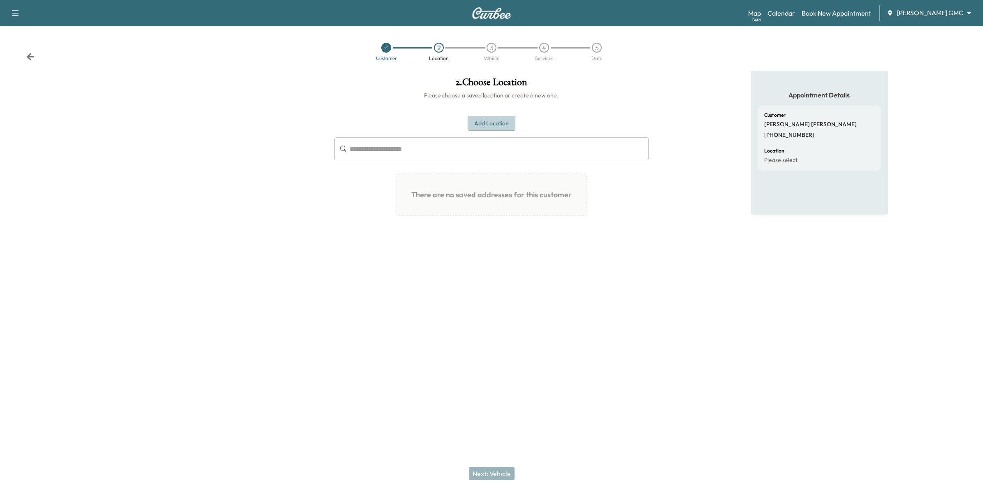
click at [488, 124] on button "Add Location" at bounding box center [491, 123] width 48 height 15
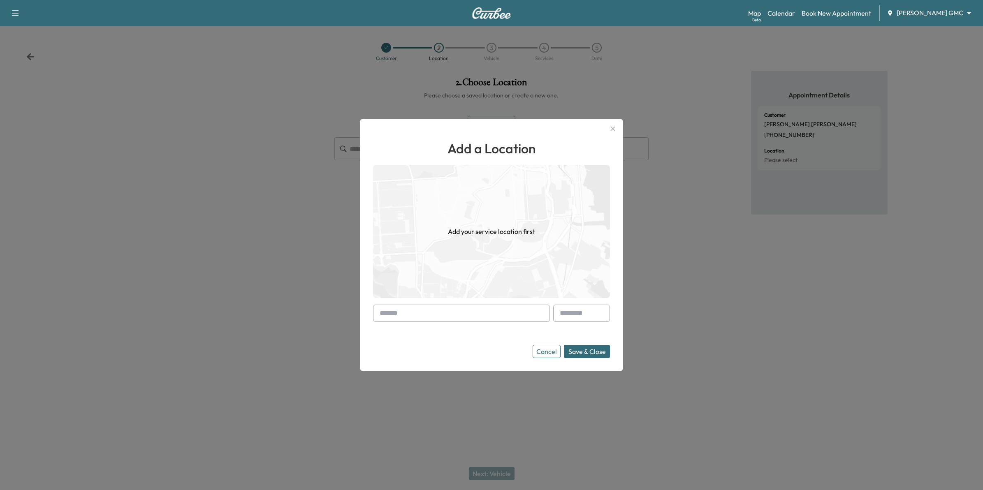
click at [490, 325] on form "Cancel Save & Close" at bounding box center [491, 331] width 237 height 53
click at [498, 314] on input "text" at bounding box center [461, 313] width 177 height 17
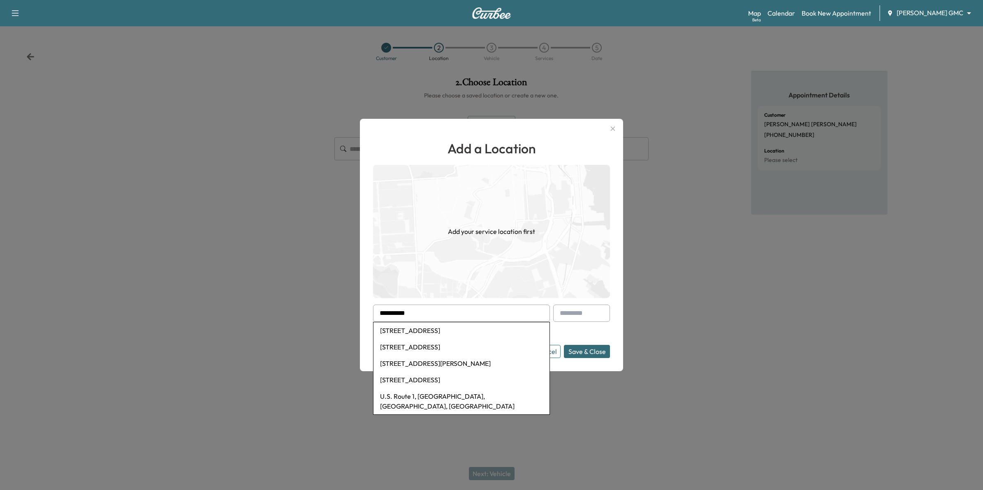
click at [490, 329] on li "[STREET_ADDRESS]" at bounding box center [461, 330] width 176 height 16
type input "**********"
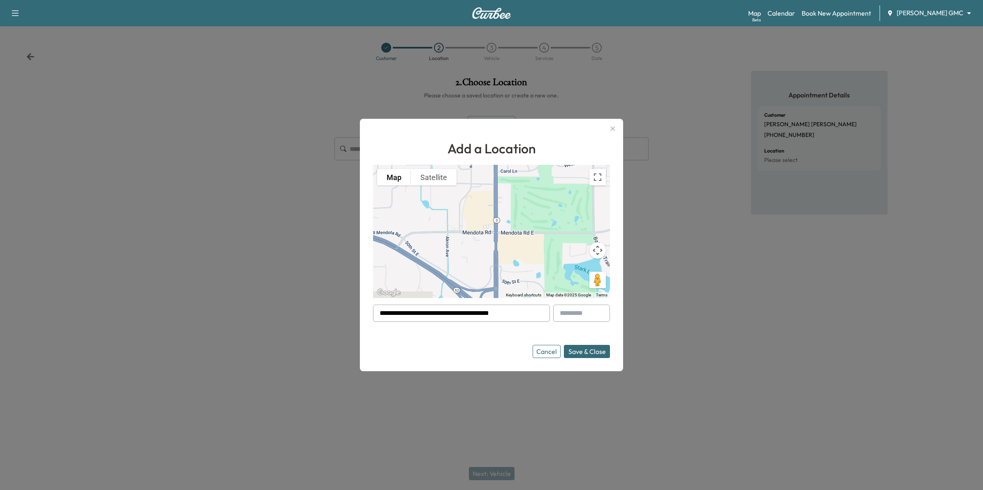
drag, startPoint x: 495, startPoint y: 269, endPoint x: 476, endPoint y: 221, distance: 52.0
click at [476, 221] on div "To activate drag with keyboard, press Alt + Enter. Once in keyboard drag state,…" at bounding box center [491, 231] width 237 height 133
click at [589, 346] on button "Save & Close" at bounding box center [587, 351] width 46 height 13
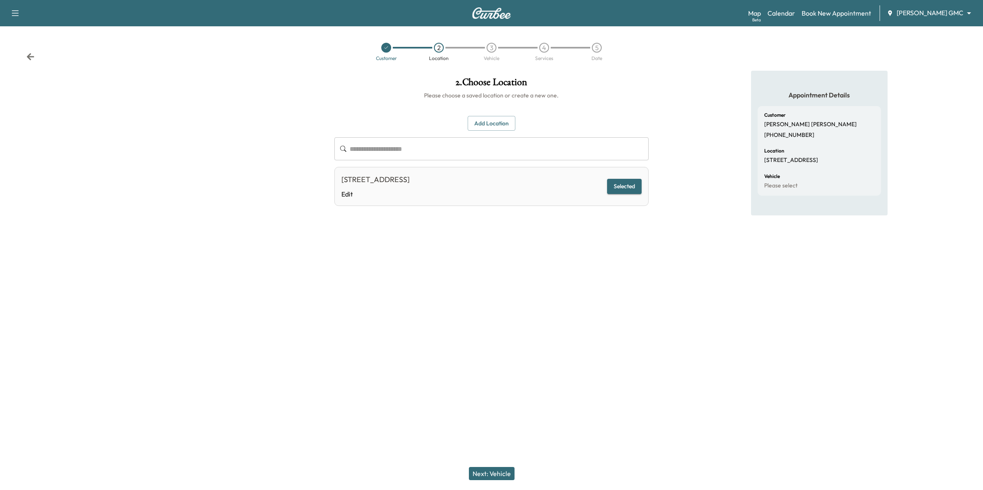
click at [498, 473] on button "Next: Vehicle" at bounding box center [492, 473] width 46 height 13
click at [489, 119] on button "Add a Vehicle" at bounding box center [491, 120] width 49 height 15
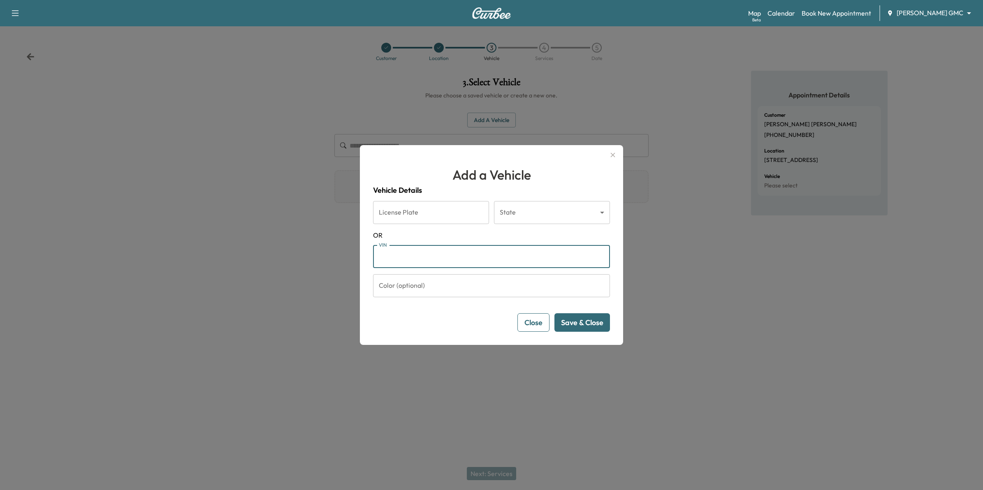
paste input "**********"
type input "**********"
click at [586, 326] on button "Save & Close" at bounding box center [581, 322] width 55 height 18
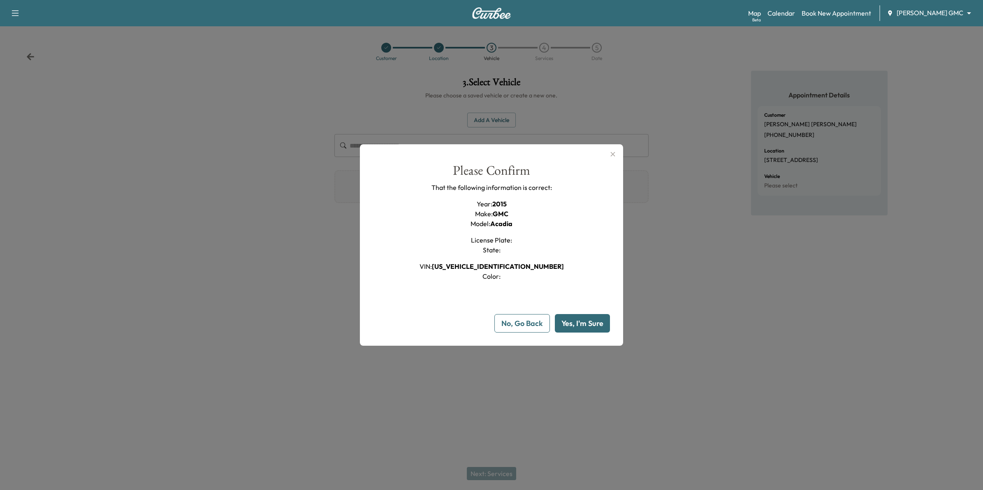
click at [590, 323] on button "Yes, I'm Sure" at bounding box center [582, 323] width 55 height 18
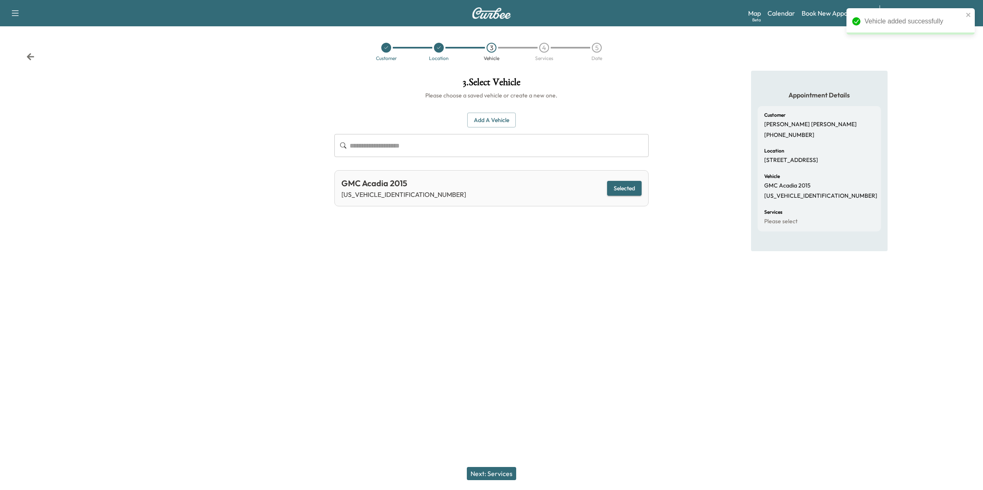
click at [500, 475] on button "Next: Services" at bounding box center [491, 473] width 49 height 13
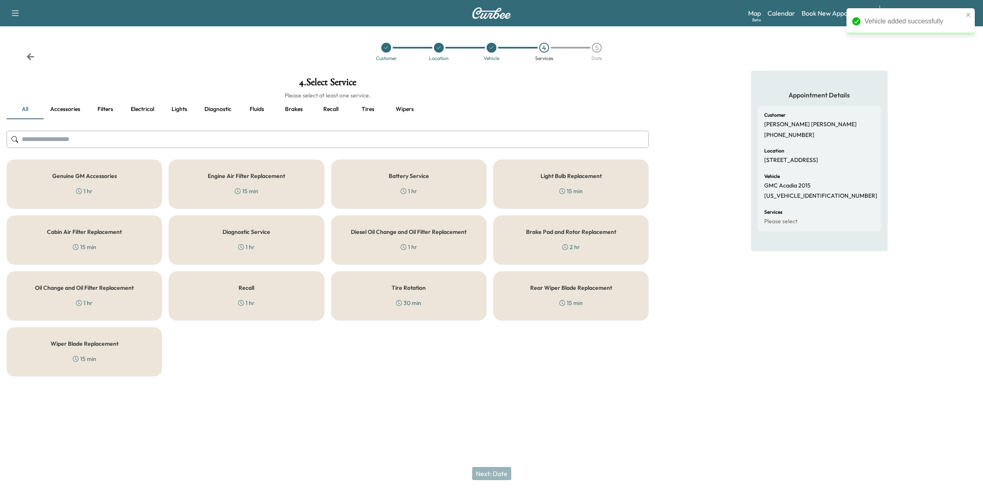
drag, startPoint x: 420, startPoint y: 287, endPoint x: 458, endPoint y: 350, distance: 73.7
click at [420, 289] on h5 "Tire Rotation" at bounding box center [408, 288] width 34 height 6
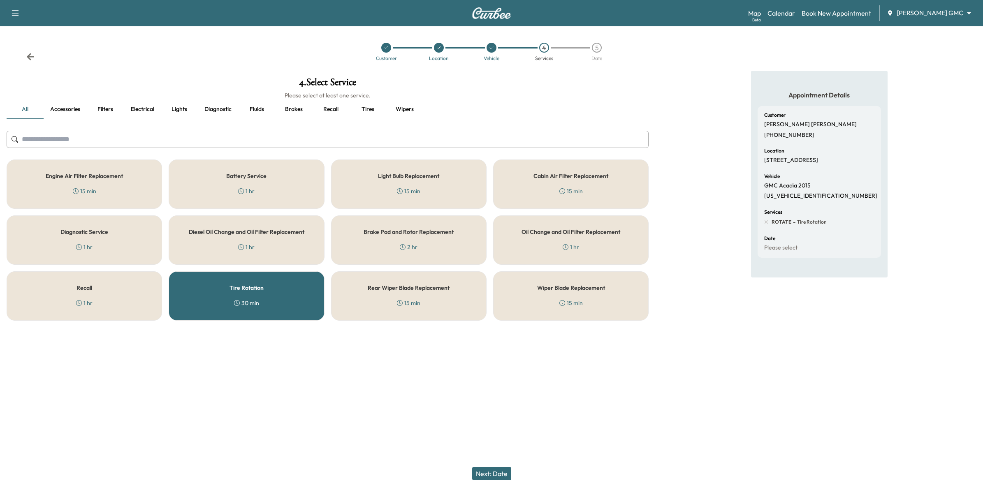
click at [27, 53] on icon at bounding box center [30, 57] width 8 height 8
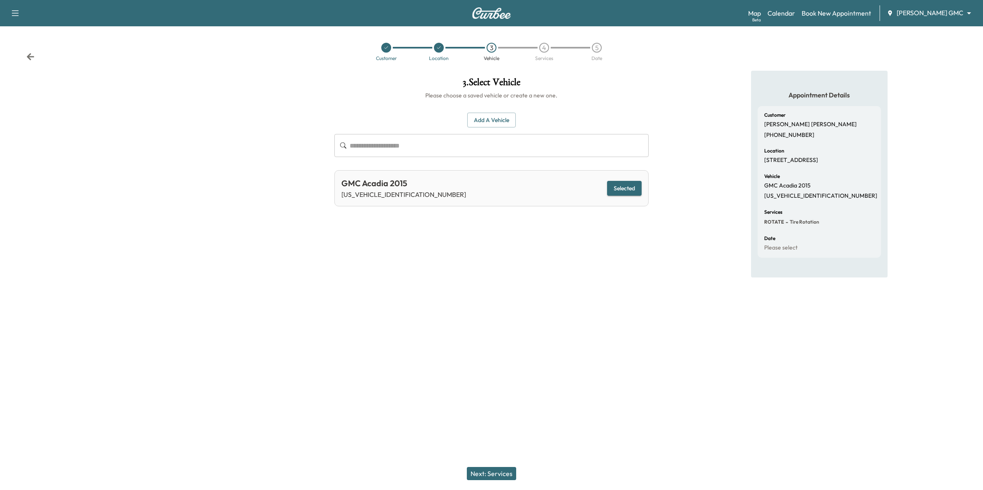
click at [506, 471] on button "Next: Services" at bounding box center [491, 473] width 49 height 13
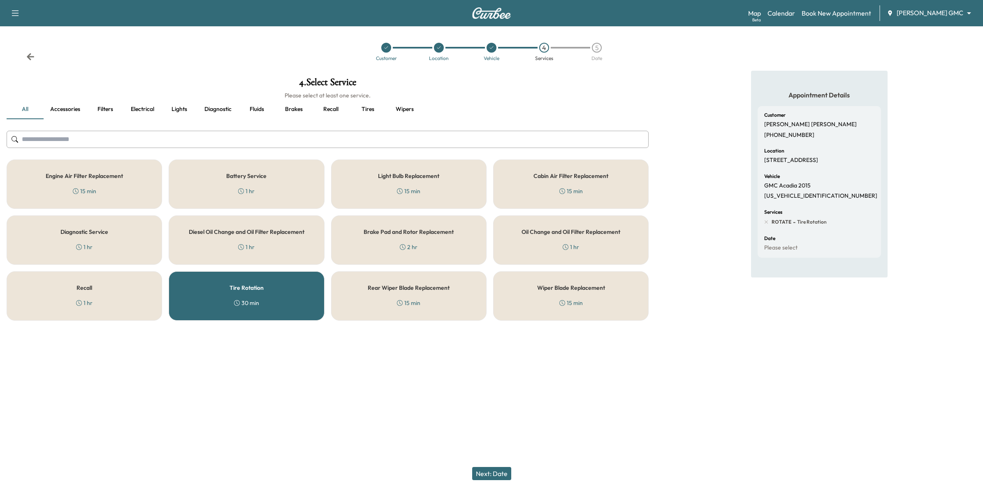
click at [68, 296] on div "Recall 1 hr" at bounding box center [84, 295] width 155 height 49
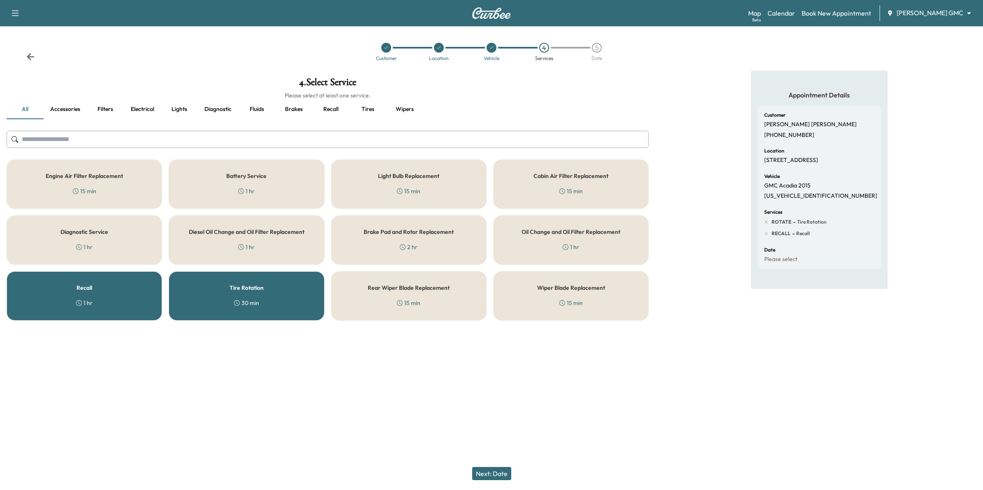
click at [210, 284] on div "Tire Rotation 30 min" at bounding box center [246, 295] width 155 height 49
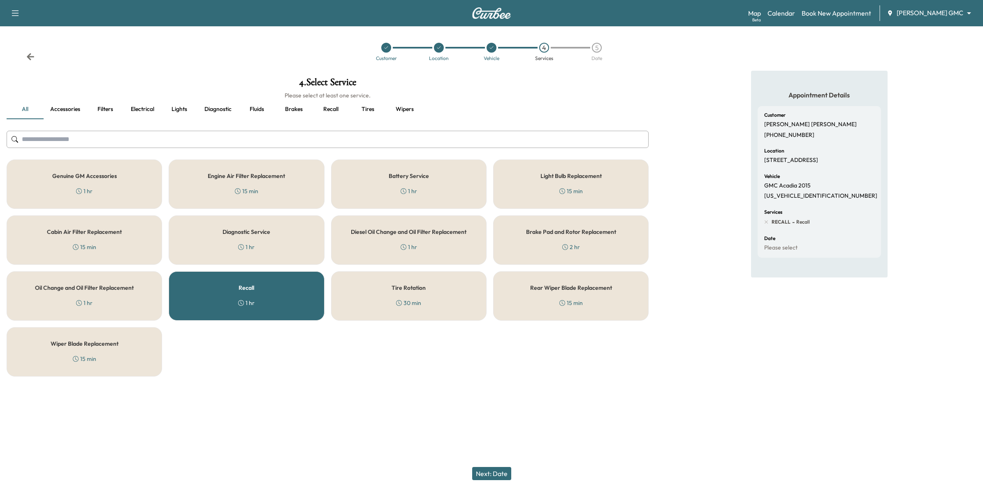
click at [490, 472] on button "Next: Date" at bounding box center [491, 473] width 39 height 13
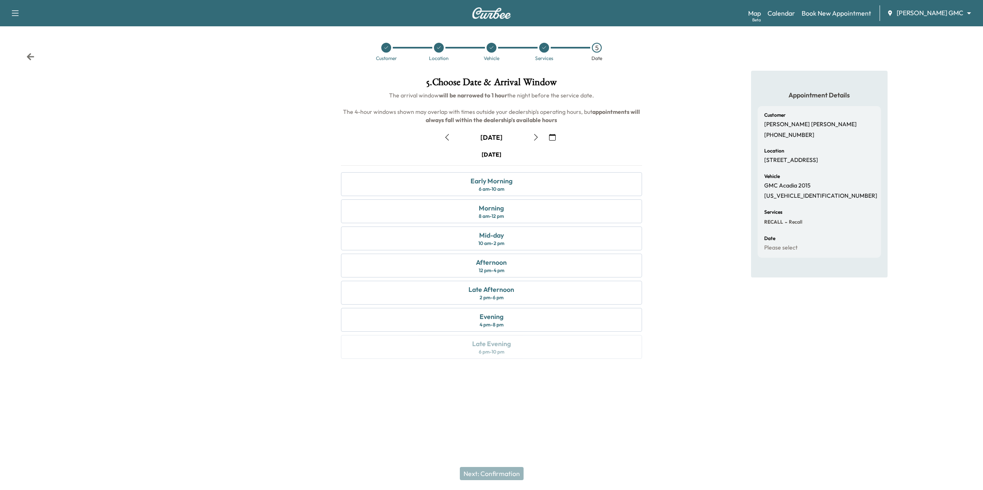
click at [550, 137] on icon "button" at bounding box center [552, 137] width 7 height 7
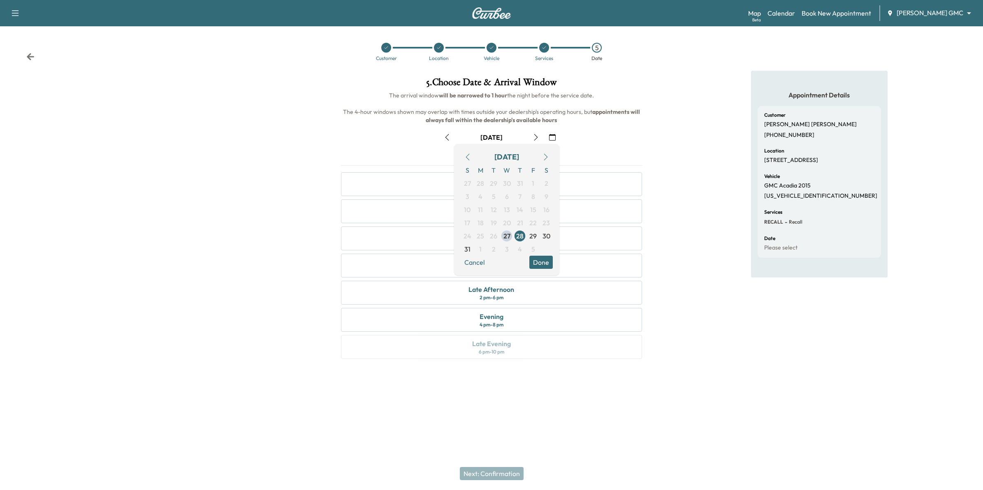
click at [542, 154] on icon "button" at bounding box center [545, 157] width 7 height 7
click at [495, 210] on span "16" at bounding box center [493, 210] width 6 height 10
click at [545, 247] on button "Done" at bounding box center [540, 249] width 23 height 13
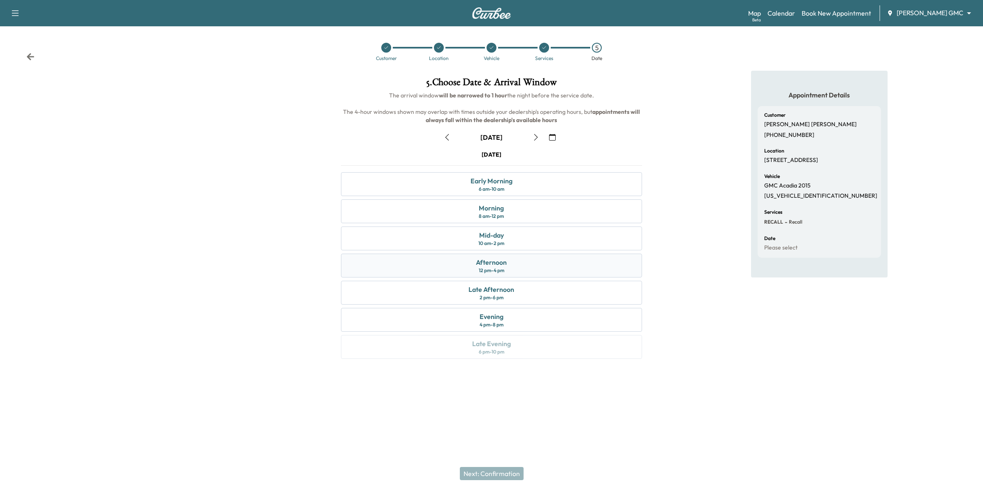
click at [593, 267] on div "Afternoon 12 pm - 4 pm" at bounding box center [491, 266] width 301 height 24
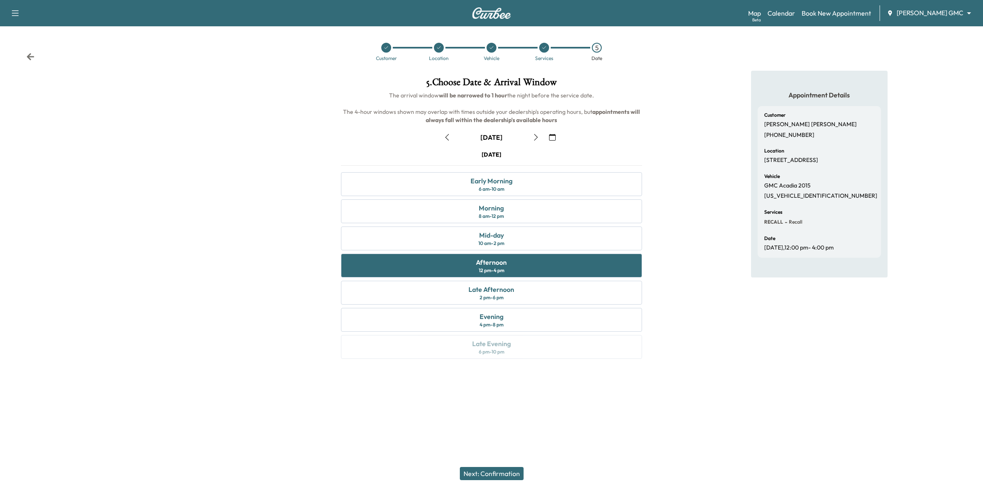
click at [500, 472] on button "Next: Confirmation" at bounding box center [492, 473] width 64 height 13
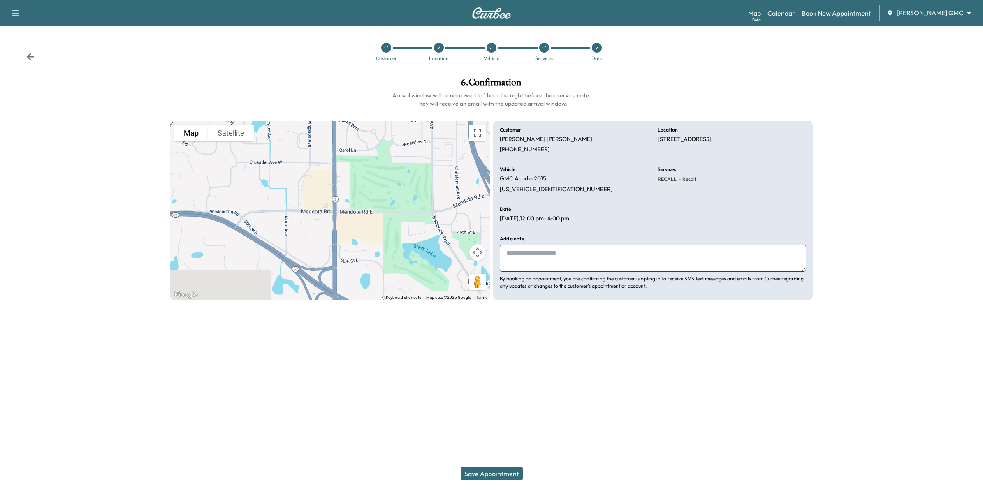
click at [488, 471] on button "Save Appointment" at bounding box center [491, 473] width 62 height 13
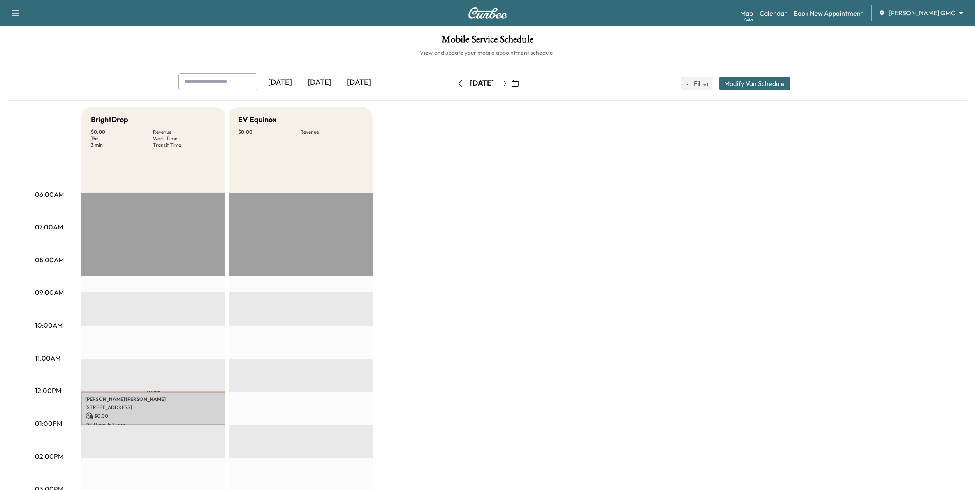
click at [742, 81] on button "Modify Van Schedule" at bounding box center [754, 83] width 71 height 13
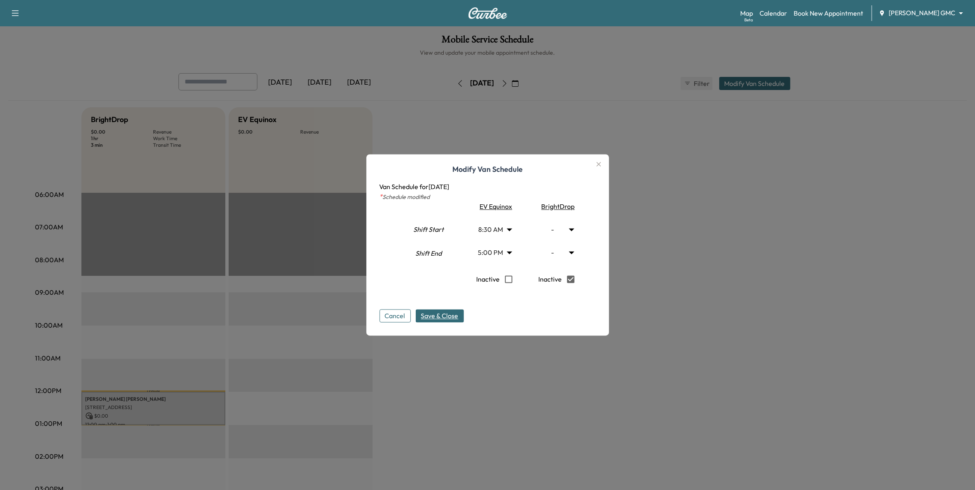
click at [449, 316] on span "Save & Close" at bounding box center [439, 316] width 37 height 10
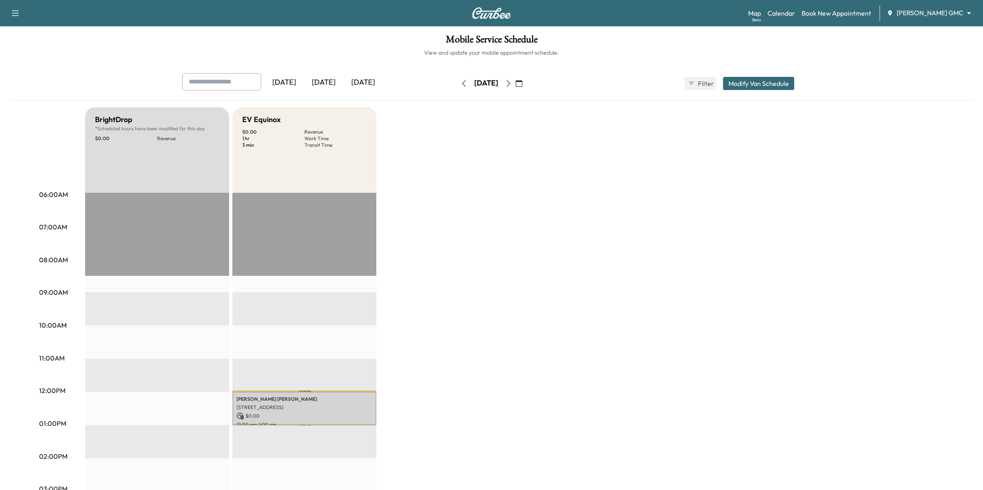
click at [926, 10] on body "Support Log Out Map Beta Calendar Book New Appointment [PERSON_NAME] GMC ******…" at bounding box center [491, 245] width 983 height 490
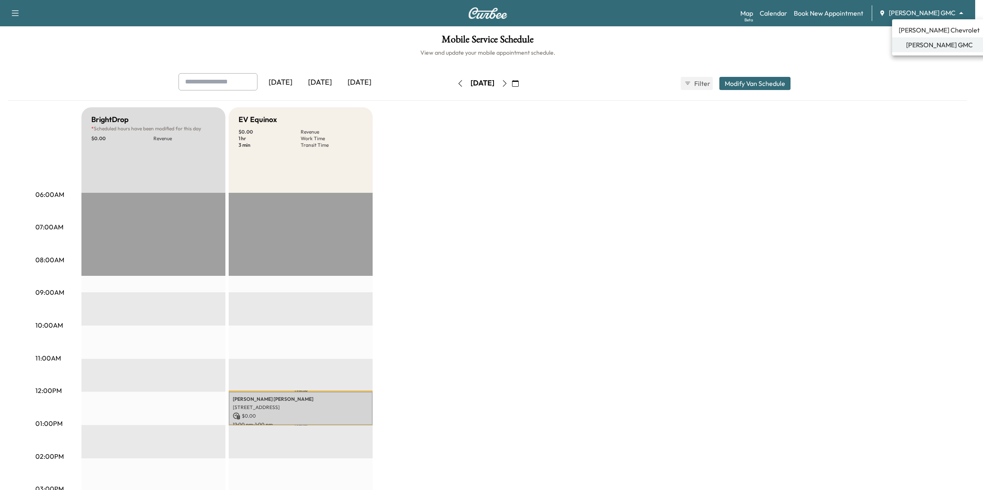
click at [929, 28] on span "[PERSON_NAME] Chevrolet" at bounding box center [938, 30] width 81 height 10
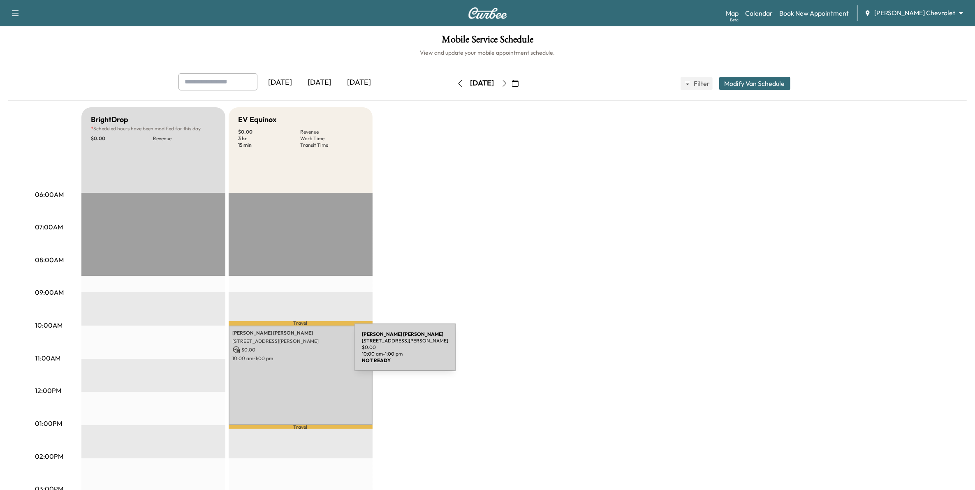
click at [293, 355] on p "10:00 am - 1:00 pm" at bounding box center [301, 358] width 136 height 7
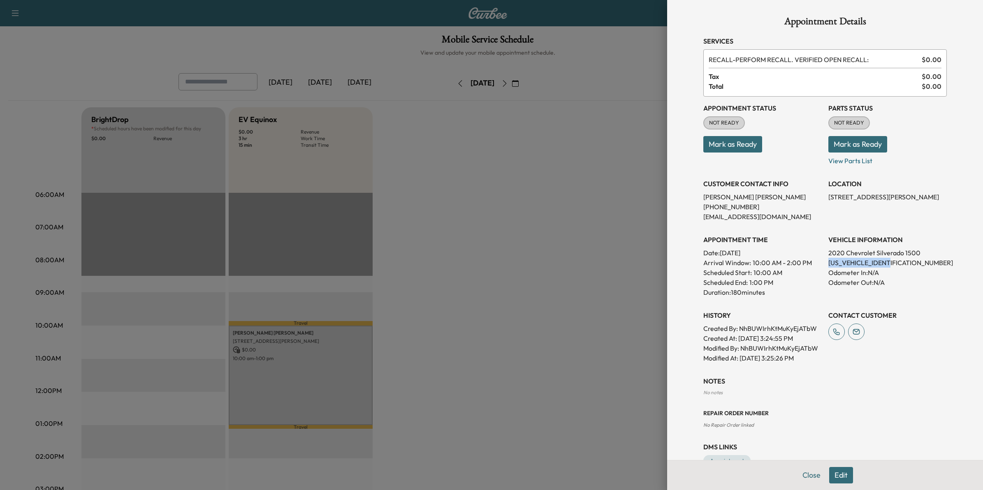
drag, startPoint x: 891, startPoint y: 259, endPoint x: 822, endPoint y: 263, distance: 68.8
click at [828, 263] on p "[US_VEHICLE_IDENTIFICATION_NUMBER]" at bounding box center [887, 263] width 118 height 10
drag, startPoint x: 824, startPoint y: 262, endPoint x: 816, endPoint y: 253, distance: 12.5
click at [816, 253] on div "Appointment Status NOT READY Mark as Ready Parts Status NOT READY Mark as Ready…" at bounding box center [824, 230] width 243 height 266
drag, startPoint x: 899, startPoint y: 262, endPoint x: 821, endPoint y: 262, distance: 78.1
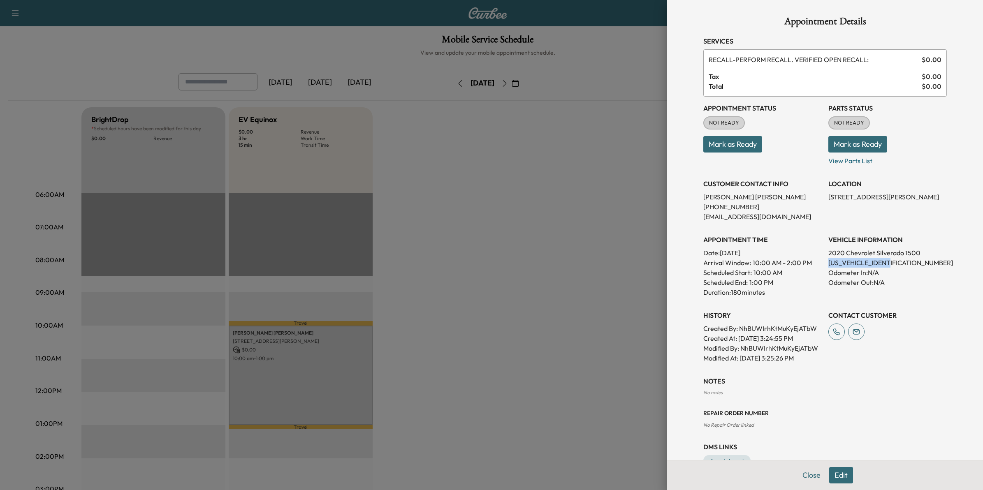
click at [828, 262] on p "[US_VEHICLE_IDENTIFICATION_NUMBER]" at bounding box center [887, 263] width 118 height 10
copy p "[US_VEHICLE_IDENTIFICATION_NUMBER]"
click at [593, 171] on div at bounding box center [491, 245] width 983 height 490
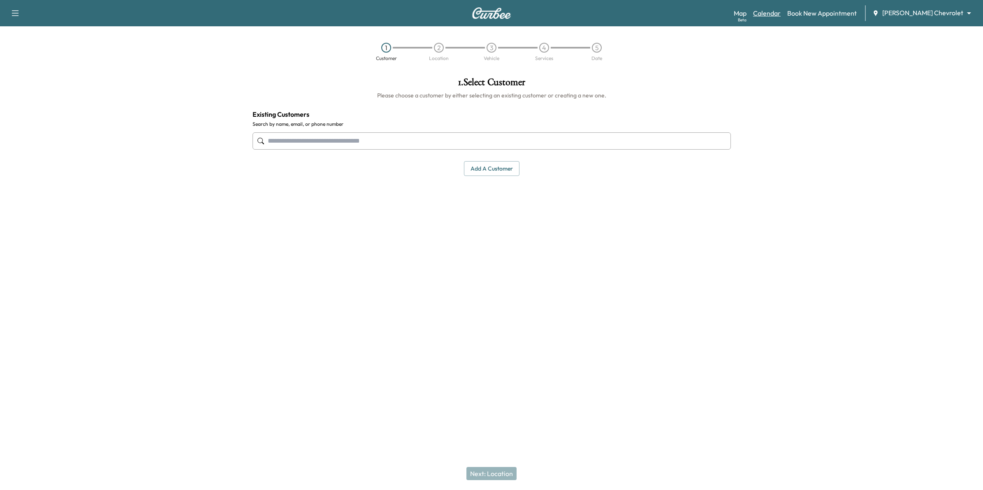
click at [780, 11] on link "Calendar" at bounding box center [767, 13] width 28 height 10
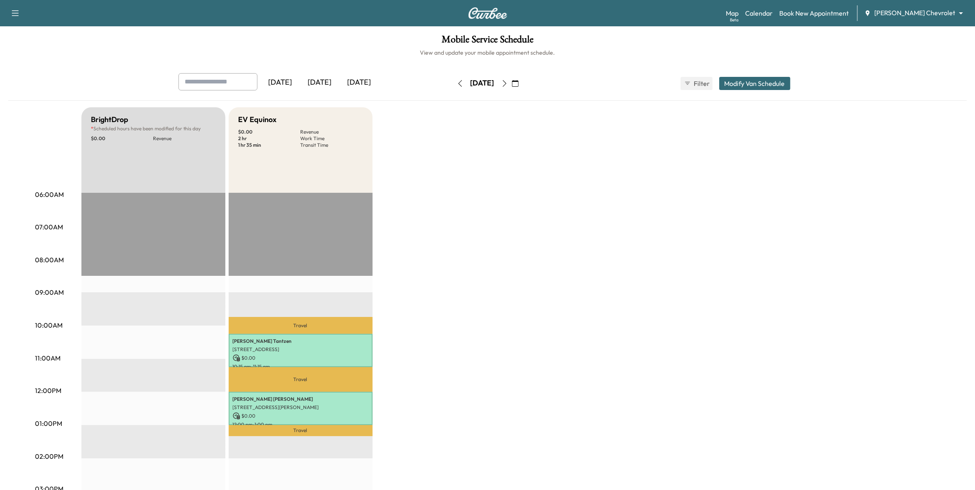
click at [522, 83] on button "button" at bounding box center [515, 83] width 14 height 13
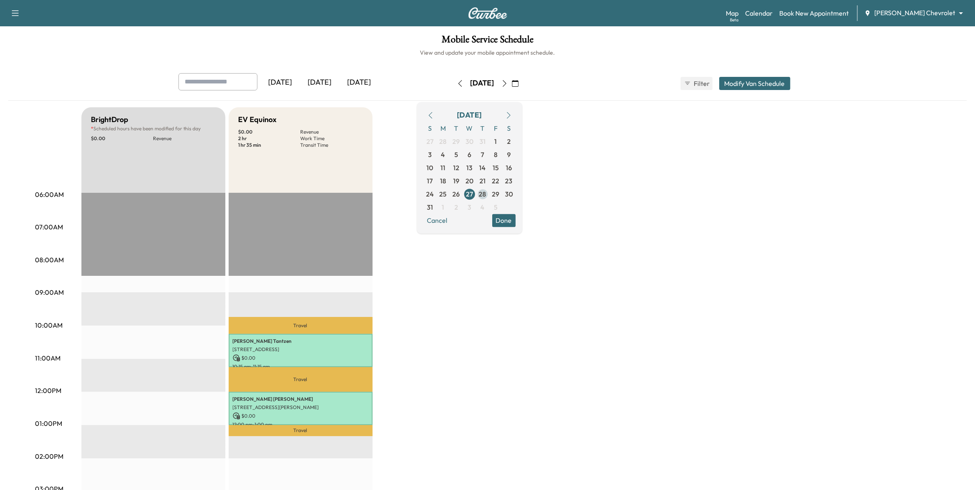
click at [489, 188] on span "28" at bounding box center [482, 193] width 13 height 13
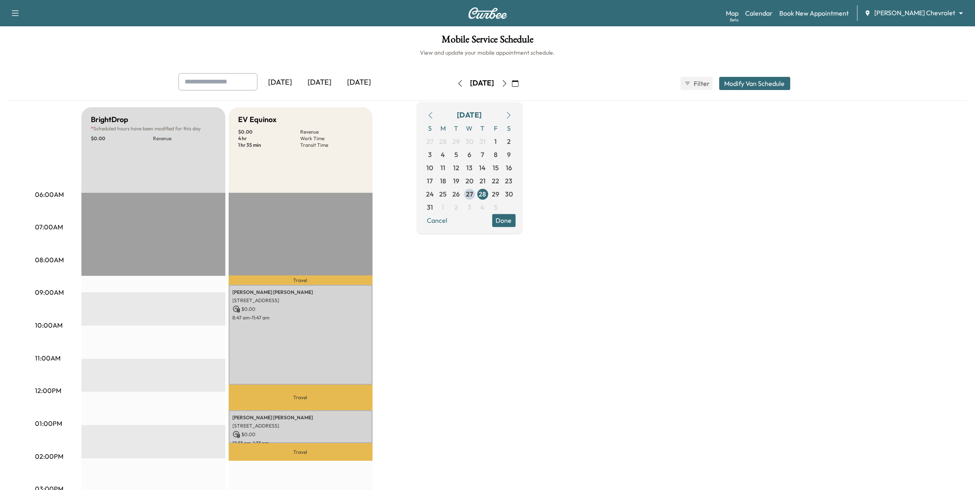
click at [516, 112] on button "button" at bounding box center [509, 115] width 14 height 13
click at [473, 155] on span "10" at bounding box center [469, 155] width 7 height 10
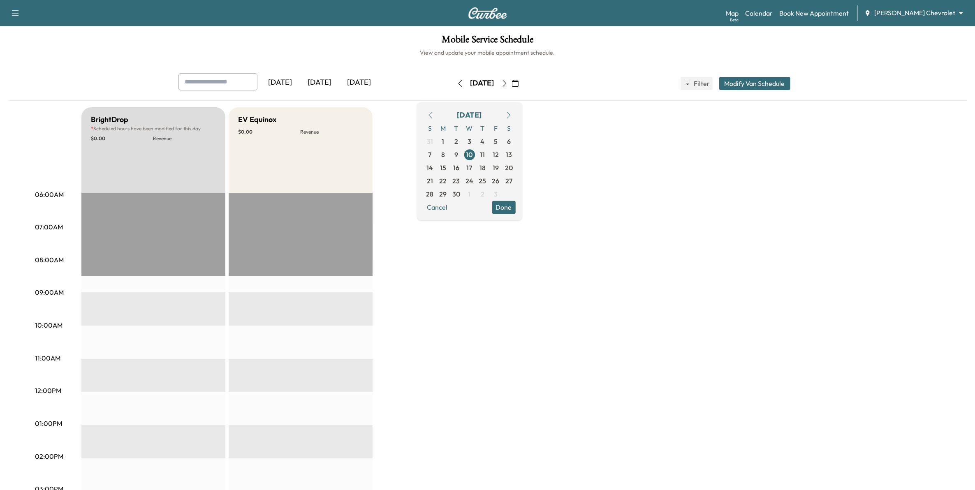
scroll to position [51, 0]
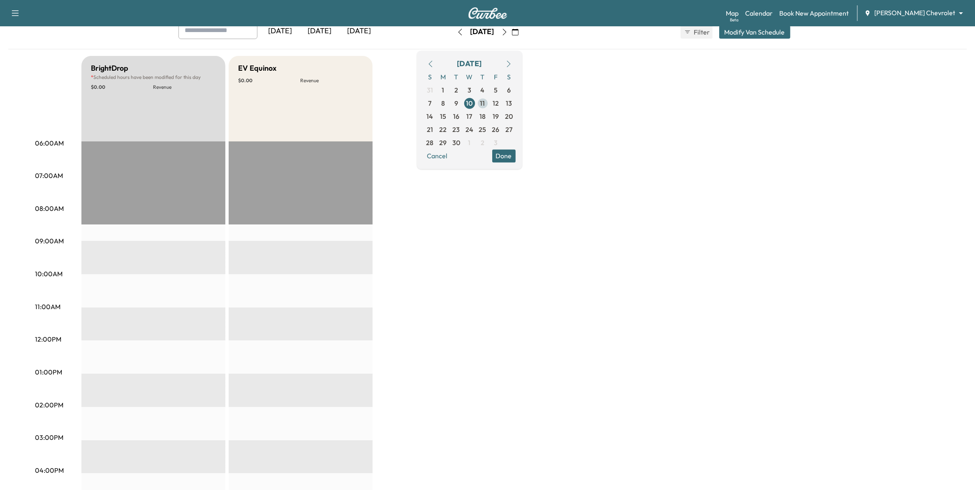
click at [485, 103] on span "11" at bounding box center [482, 103] width 5 height 10
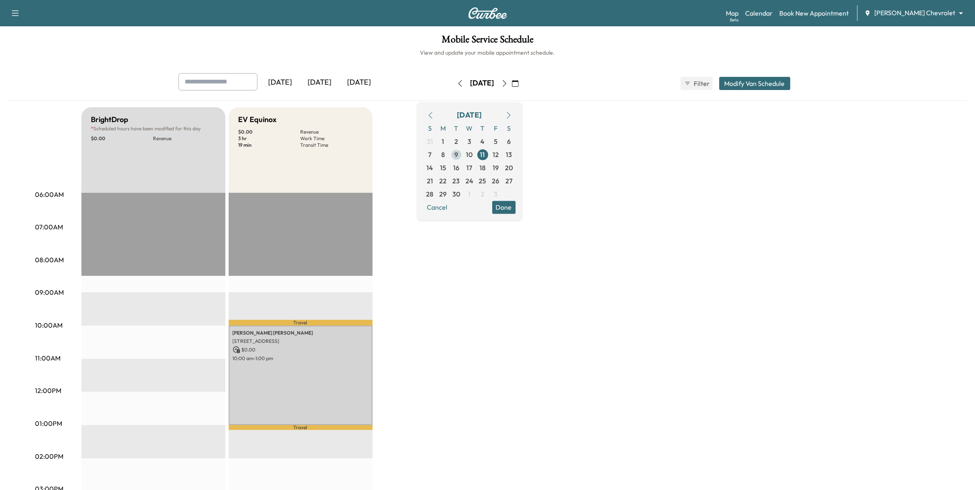
click at [463, 156] on span "9" at bounding box center [456, 154] width 13 height 13
click at [485, 155] on span "11" at bounding box center [482, 155] width 5 height 10
click at [516, 208] on button "Done" at bounding box center [503, 207] width 23 height 13
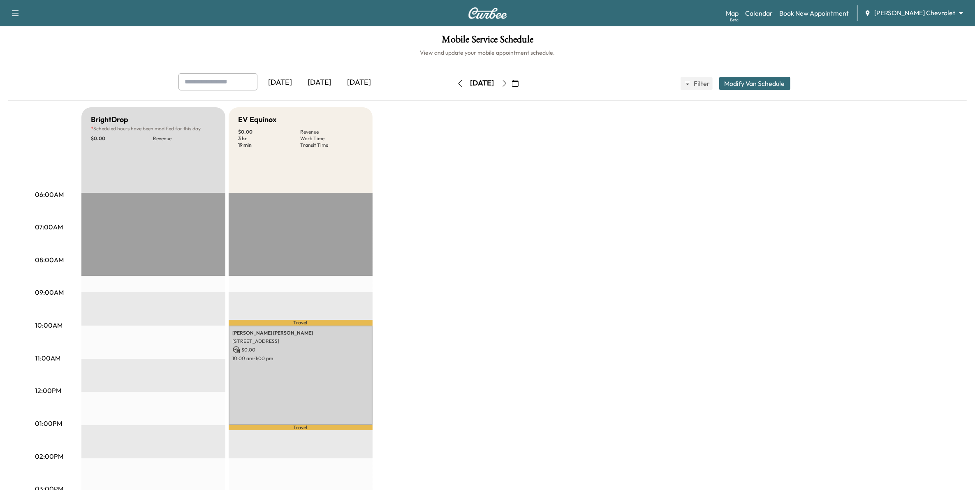
click at [518, 81] on icon "button" at bounding box center [515, 83] width 7 height 7
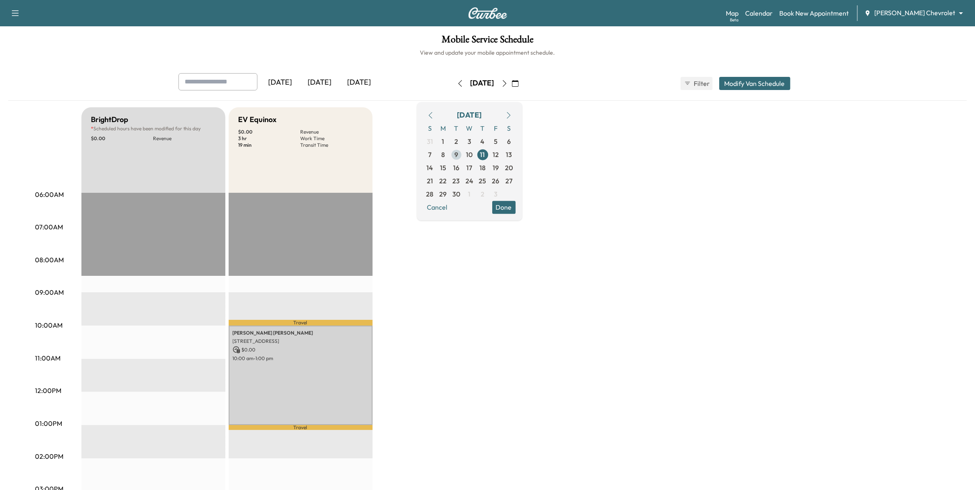
click at [458, 157] on span "9" at bounding box center [456, 155] width 4 height 10
click at [774, 89] on button "Modify Van Schedule" at bounding box center [754, 83] width 71 height 13
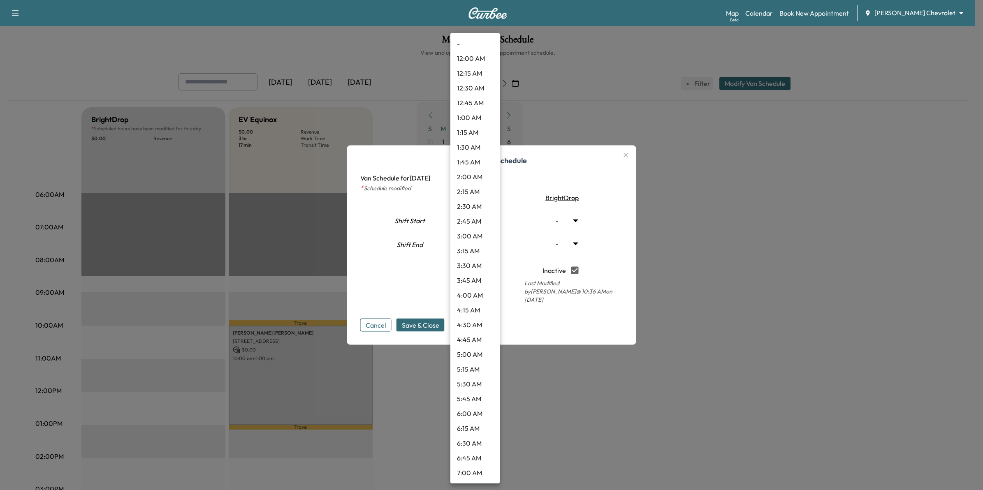
click at [488, 247] on body "Support Log Out Map Beta Calendar Book New Appointment Mauer Chevrolet ********…" at bounding box center [491, 245] width 983 height 490
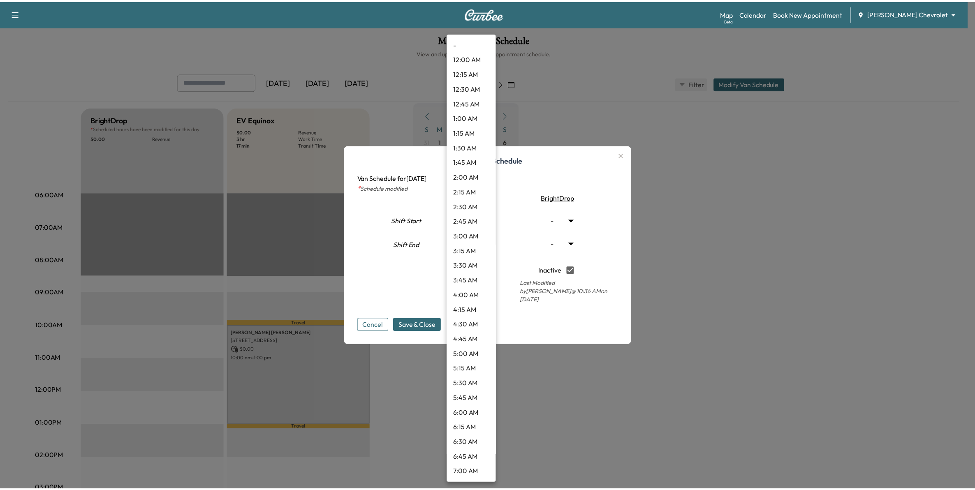
scroll to position [806, 0]
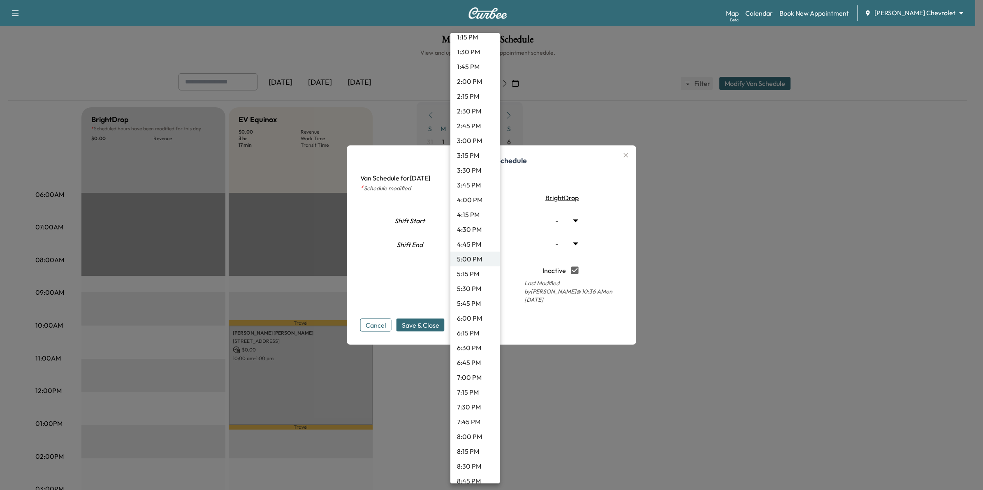
click at [467, 375] on li "7:00 PM" at bounding box center [474, 377] width 49 height 15
type input "**"
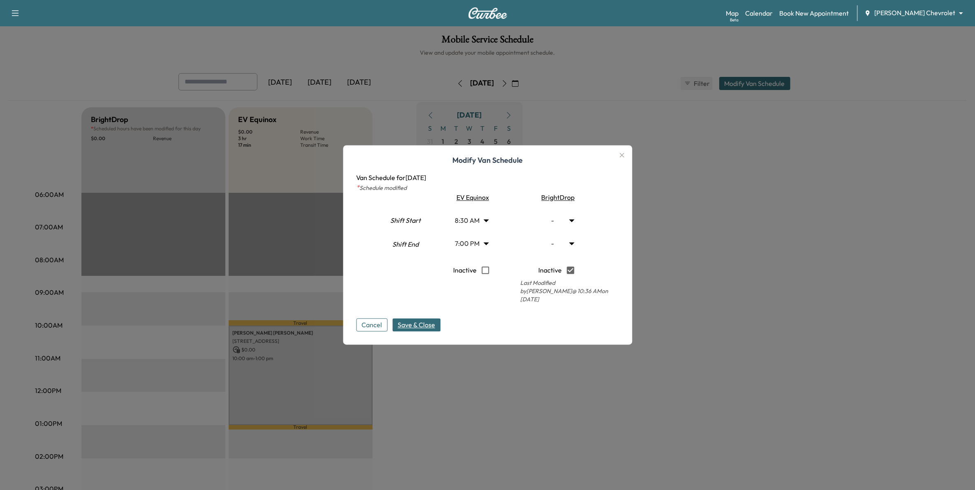
click at [428, 324] on span "Save & Close" at bounding box center [416, 325] width 37 height 10
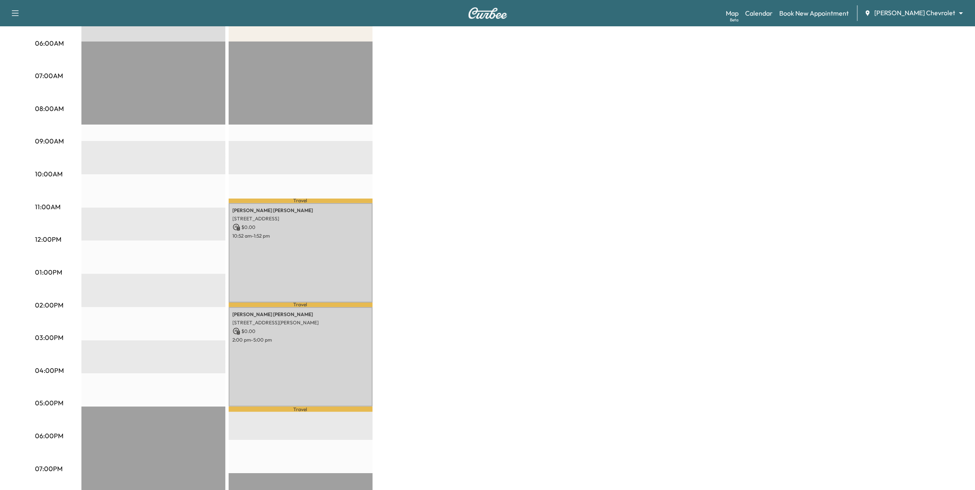
scroll to position [154, 0]
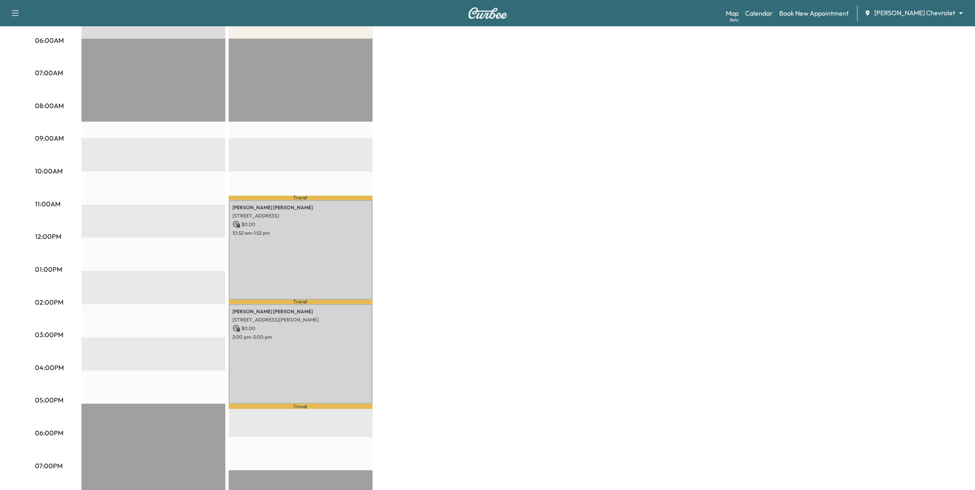
click at [929, 3] on div "Support Log Out Map Beta Calendar Book New Appointment Mauer Chevrolet ********…" at bounding box center [487, 13] width 975 height 26
click at [929, 12] on body "Support Log Out Map Beta Calendar Book New Appointment [PERSON_NAME] Chevrolet …" at bounding box center [491, 91] width 983 height 490
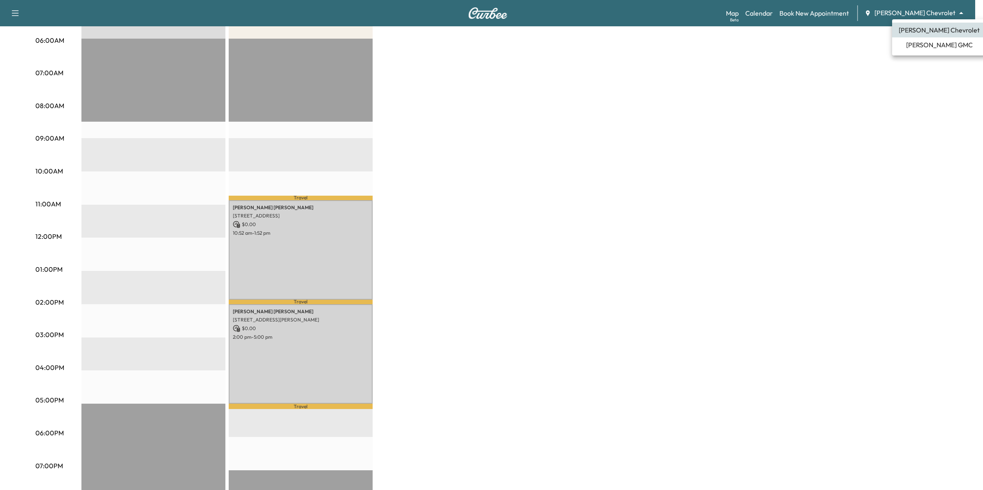
click at [924, 48] on span "[PERSON_NAME] GMC" at bounding box center [939, 45] width 67 height 10
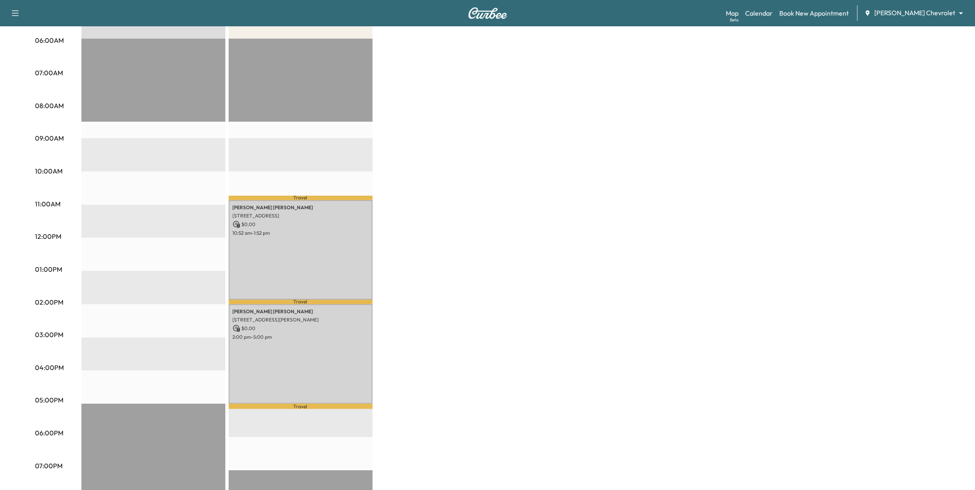
scroll to position [0, 0]
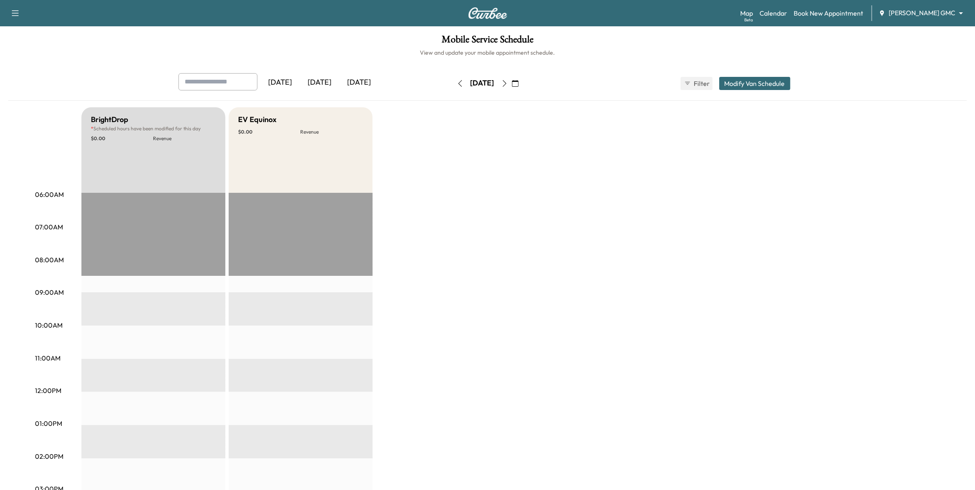
click at [457, 83] on icon "button" at bounding box center [460, 83] width 7 height 7
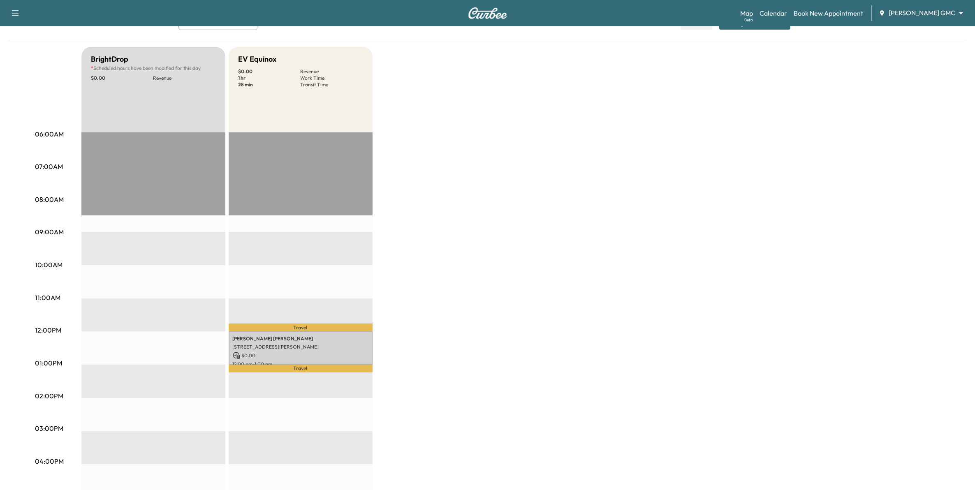
scroll to position [36, 0]
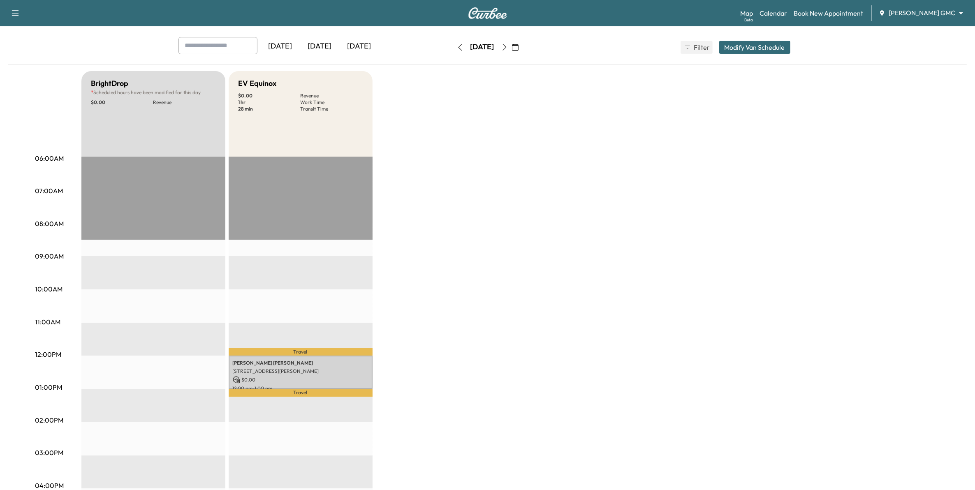
click at [458, 46] on icon "button" at bounding box center [460, 47] width 4 height 7
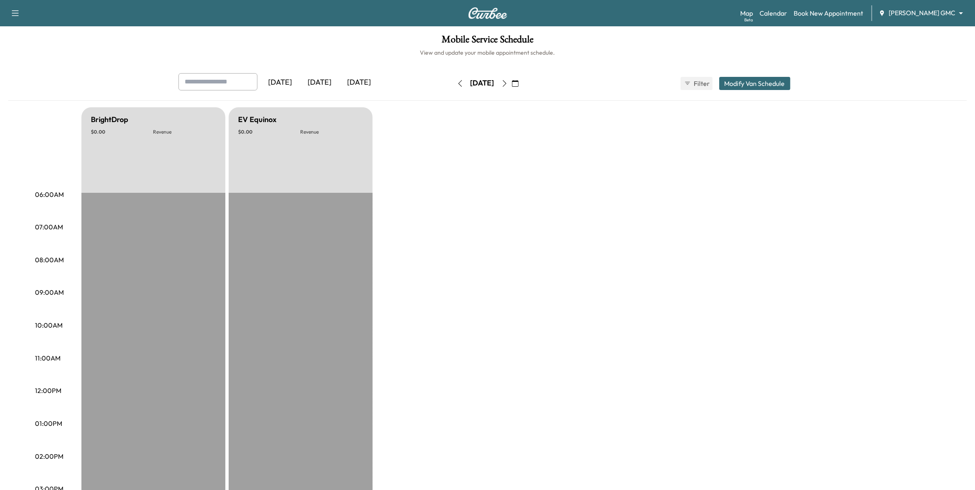
click at [518, 83] on icon "button" at bounding box center [515, 83] width 7 height 7
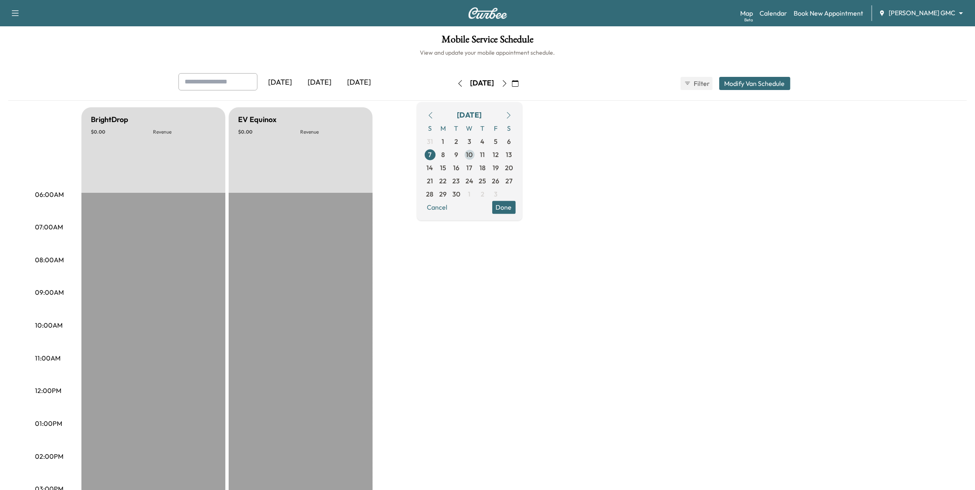
click at [473, 154] on span "10" at bounding box center [469, 155] width 7 height 10
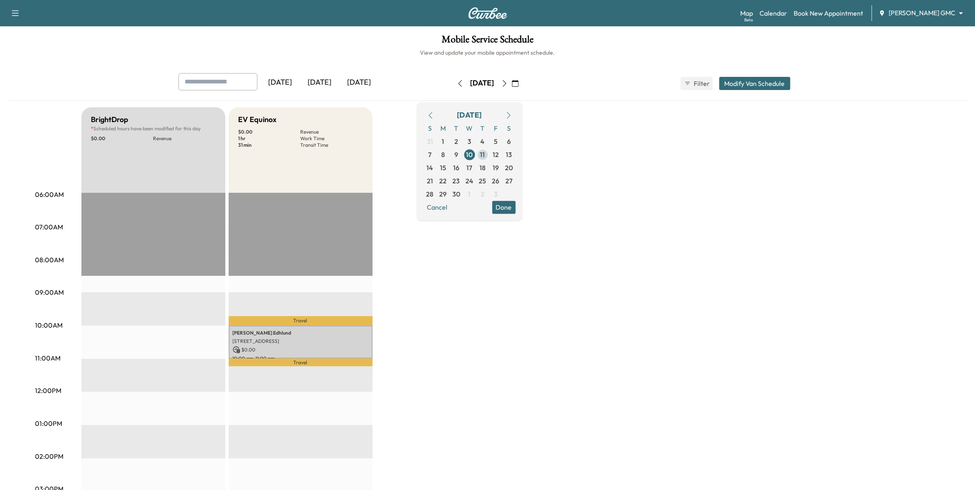
click at [485, 152] on span "11" at bounding box center [482, 155] width 5 height 10
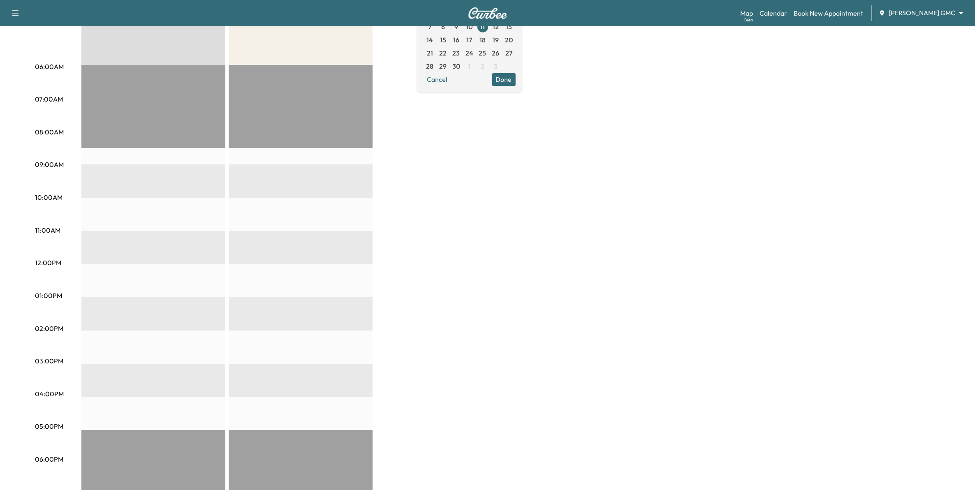
scroll to position [103, 0]
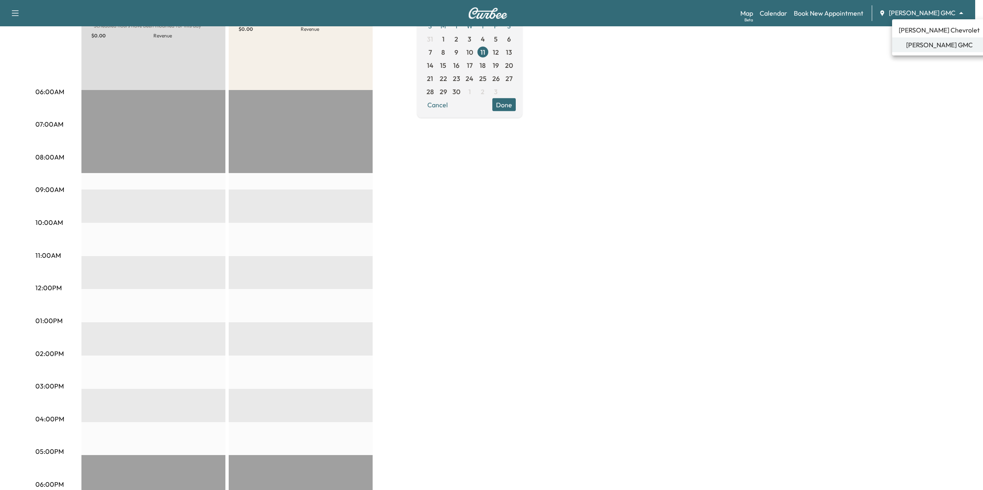
click at [930, 15] on body "Support Log Out Map Beta Calendar Book New Appointment Mauer GMC ******** ​ Mob…" at bounding box center [491, 142] width 983 height 490
click at [926, 30] on span "[PERSON_NAME] Chevrolet" at bounding box center [938, 30] width 81 height 10
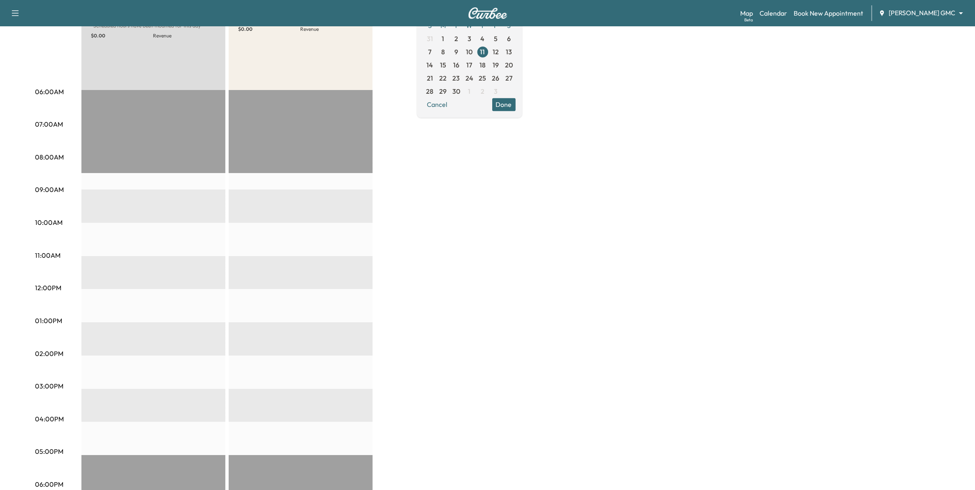
scroll to position [0, 0]
